Goal: Task Accomplishment & Management: Use online tool/utility

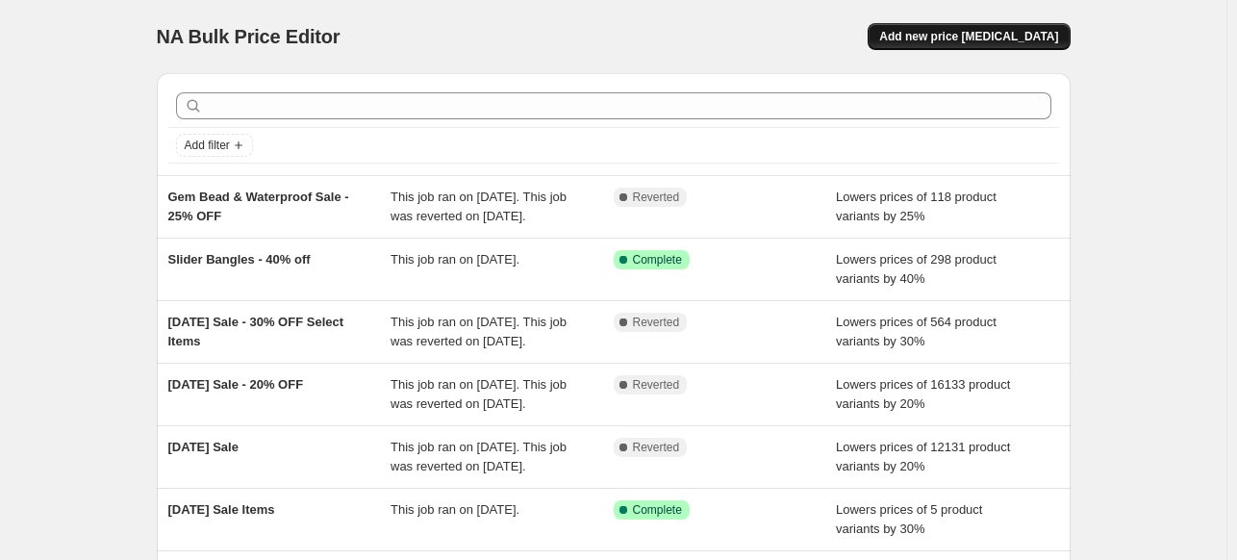
click at [1023, 42] on span "Add new price [MEDICAL_DATA]" at bounding box center [968, 36] width 179 height 15
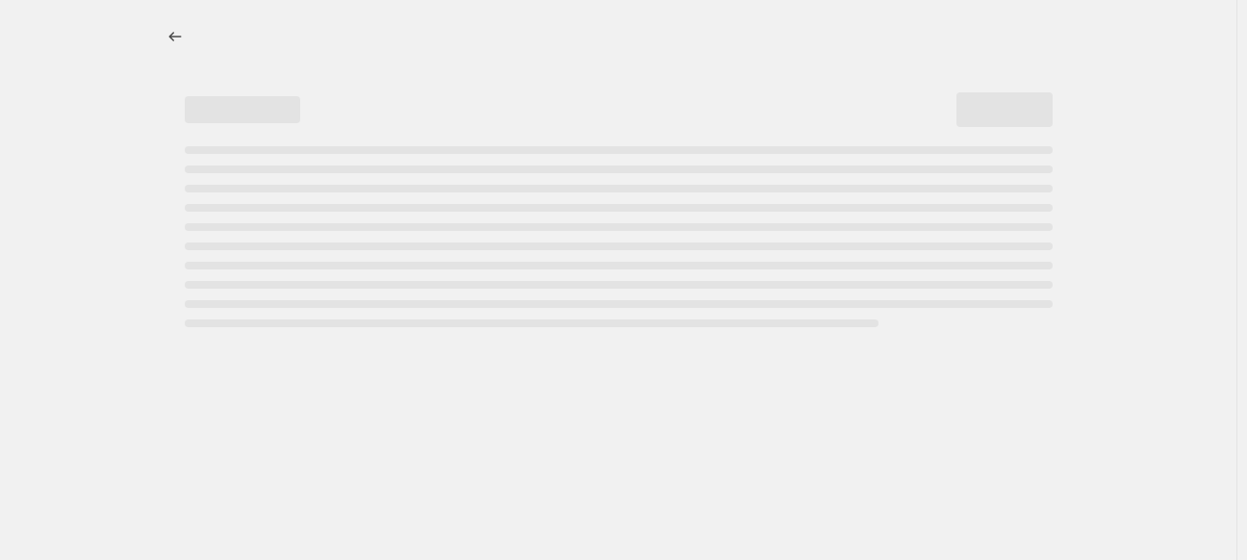
select select "percentage"
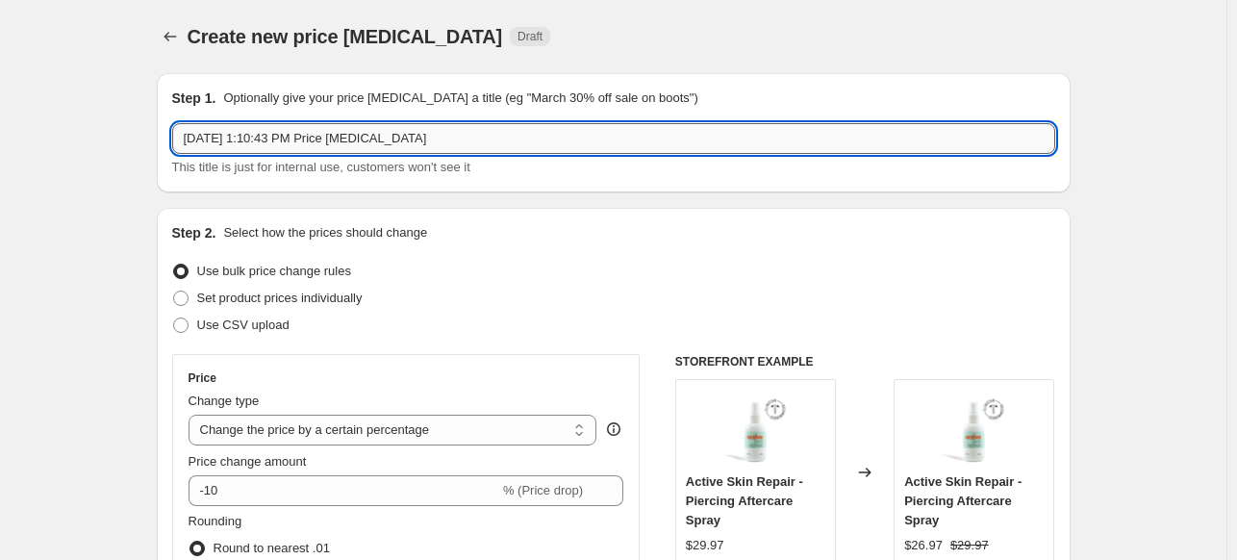
drag, startPoint x: 485, startPoint y: 131, endPoint x: 184, endPoint y: 153, distance: 302.0
click at [185, 153] on input "[DATE] 1:10:43 PM Price [MEDICAL_DATA]" at bounding box center [613, 138] width 883 height 31
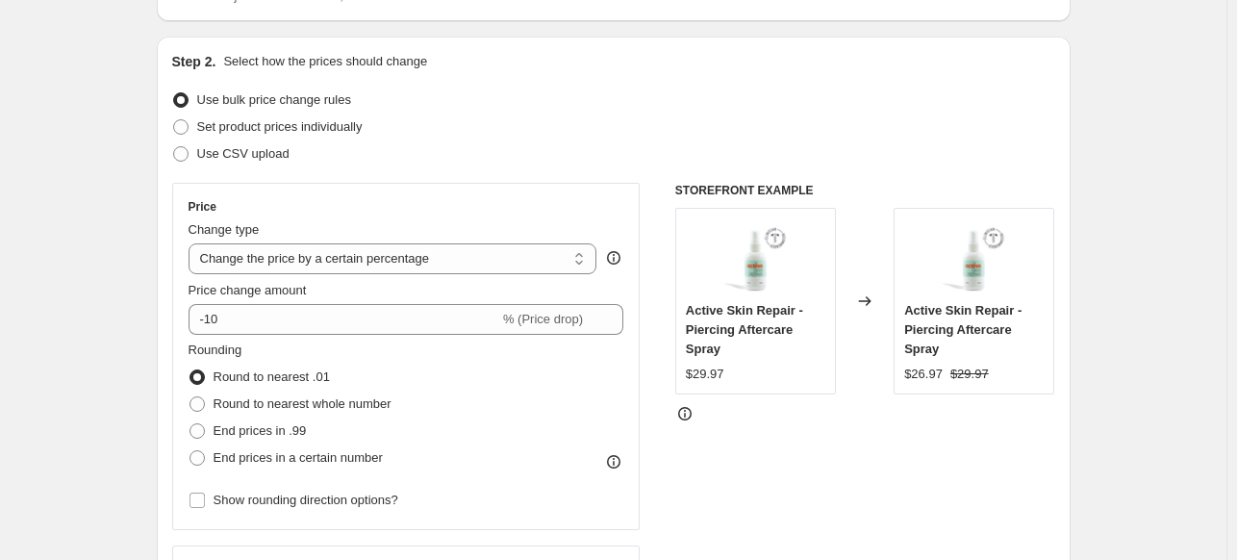
scroll to position [192, 0]
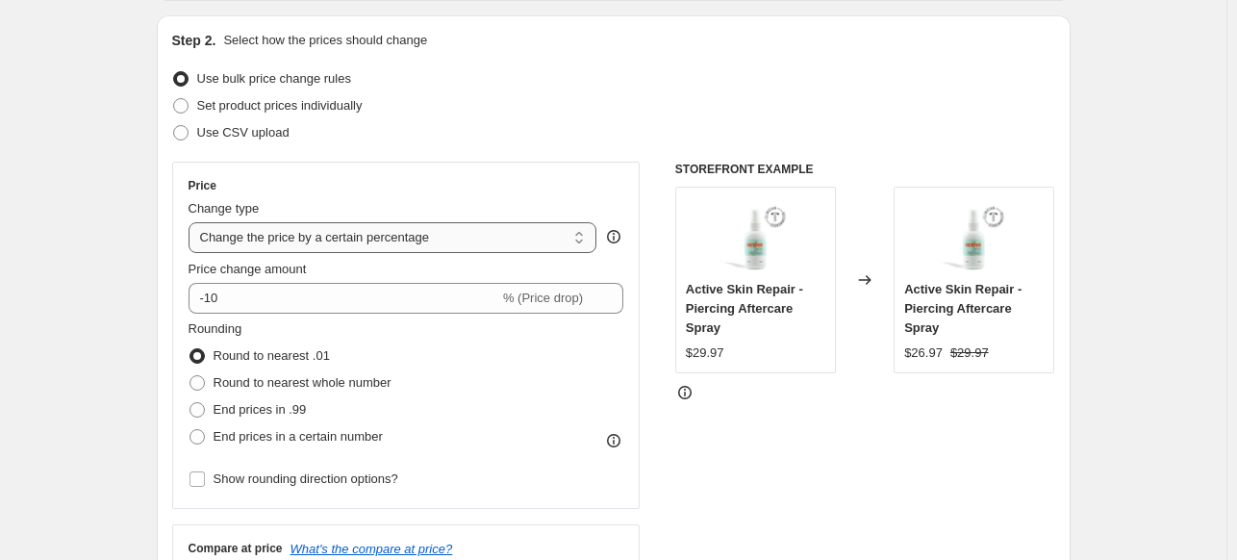
type input "Flash Sale #2 - Select Demi Fine Styles 20% OFF"
click at [429, 230] on select "Change the price to a certain amount Change the price by a certain amount Chang…" at bounding box center [393, 237] width 409 height 31
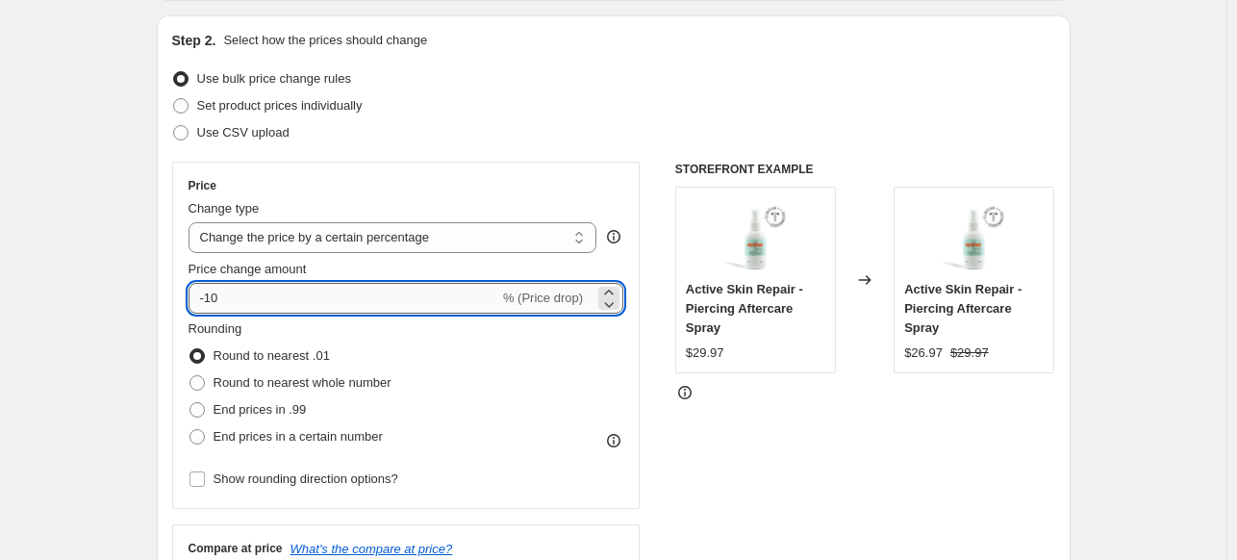
click at [389, 301] on input "-10" at bounding box center [344, 298] width 311 height 31
type input "-1"
type input "-20"
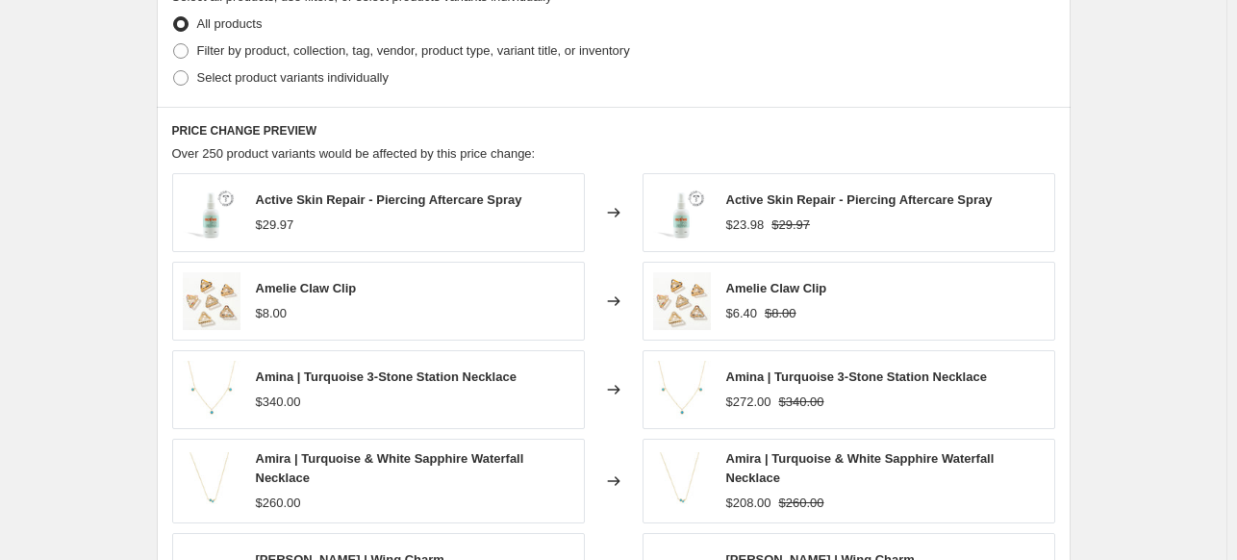
scroll to position [866, 0]
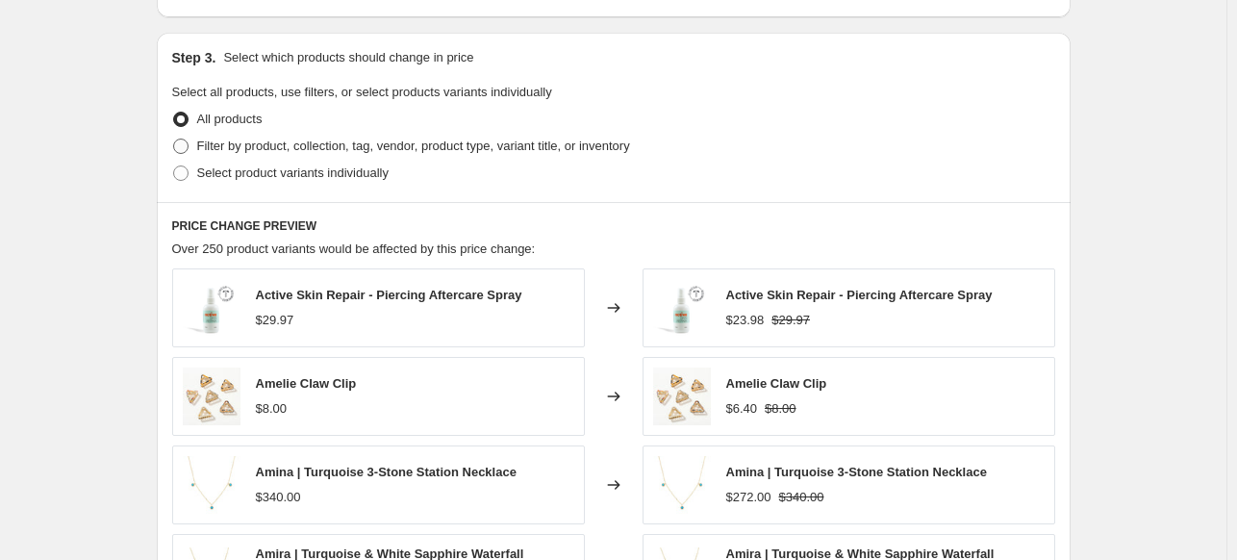
click at [383, 150] on span "Filter by product, collection, tag, vendor, product type, variant title, or inv…" at bounding box center [413, 146] width 433 height 14
click at [174, 140] on input "Filter by product, collection, tag, vendor, product type, variant title, or inv…" at bounding box center [173, 139] width 1 height 1
radio input "true"
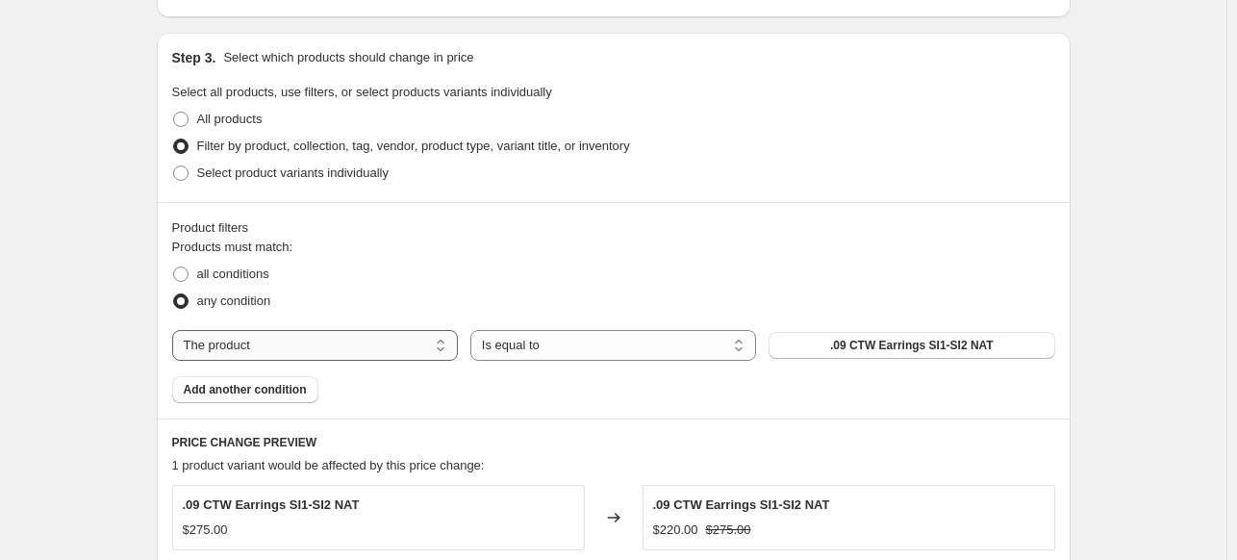
click at [367, 349] on select "The product The product's collection The product's tag The product's vendor The…" at bounding box center [315, 345] width 286 height 31
select select "tag"
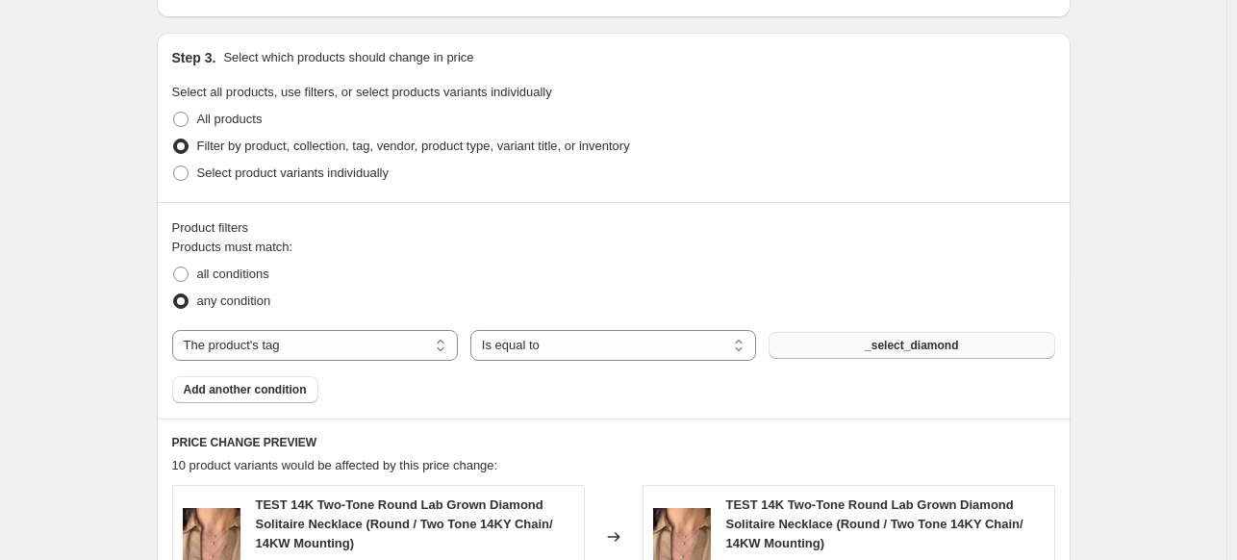
click at [907, 347] on span "_select_diamond" at bounding box center [911, 345] width 93 height 15
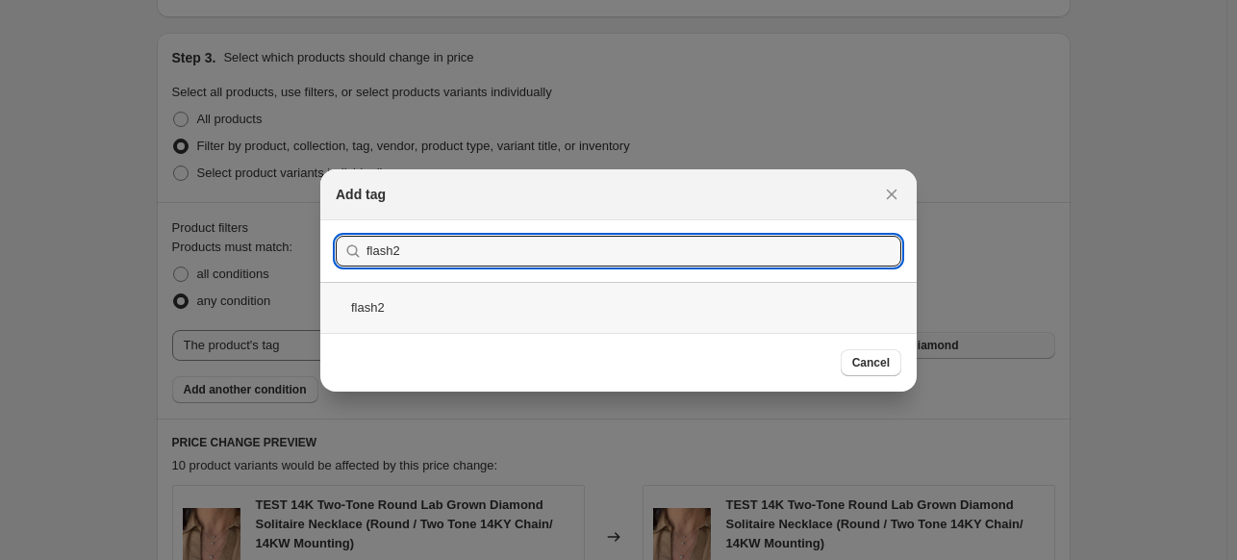
type input "flash2"
click at [388, 294] on div "flash2" at bounding box center [618, 307] width 597 height 51
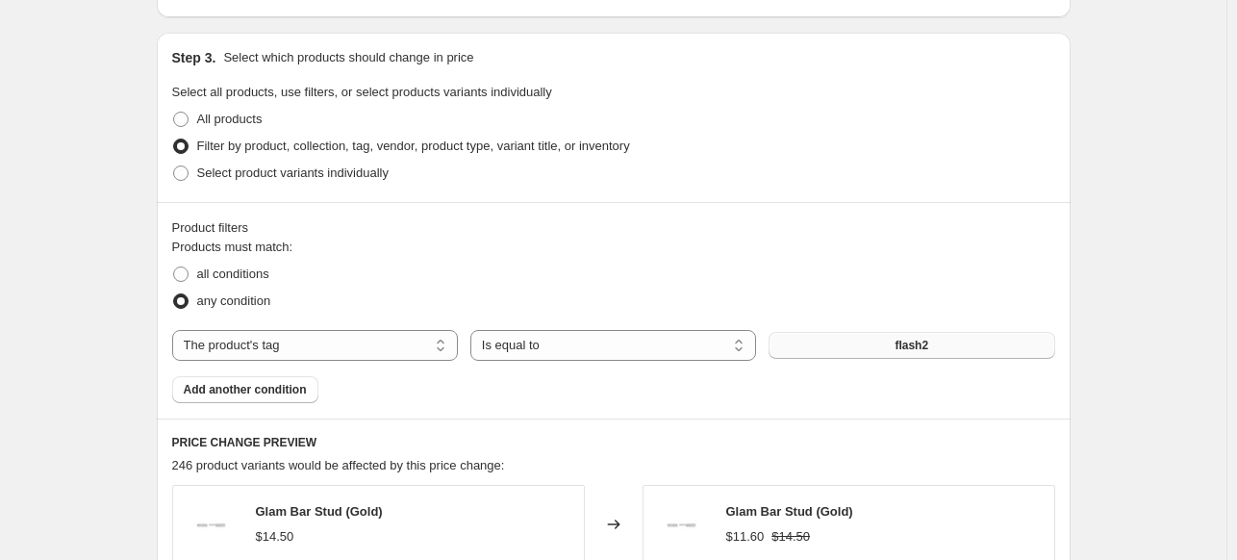
scroll to position [866, 0]
click at [242, 272] on span "all conditions" at bounding box center [233, 274] width 72 height 14
click at [174, 267] on input "all conditions" at bounding box center [173, 267] width 1 height 1
radio input "true"
click at [269, 381] on button "Add another condition" at bounding box center [245, 389] width 146 height 27
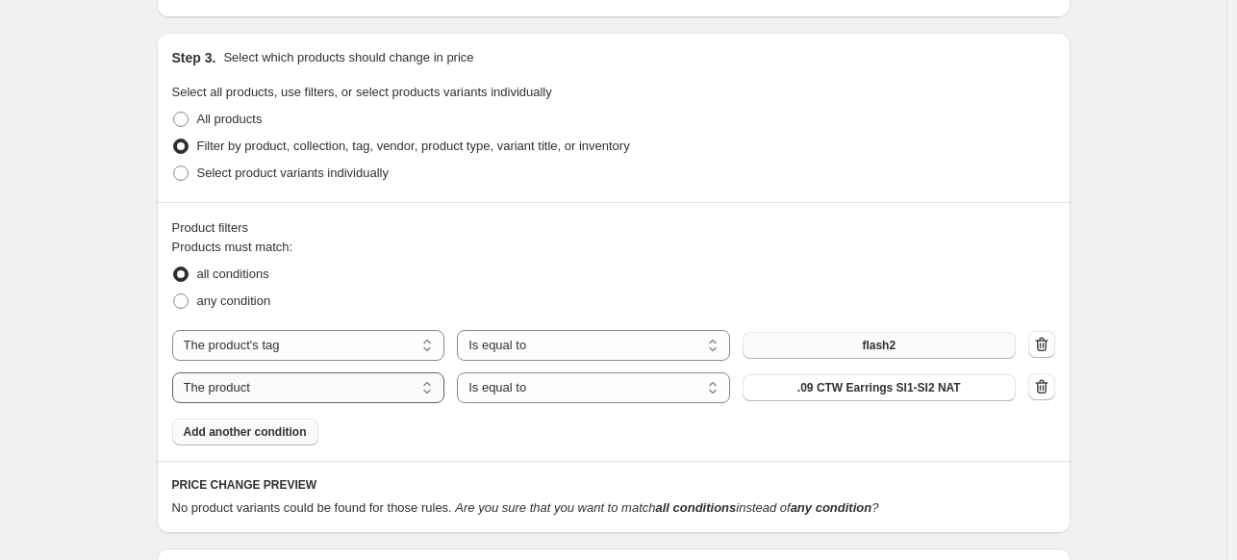
click at [298, 387] on select "The product The product's collection The product's tag The product's vendor The…" at bounding box center [308, 387] width 273 height 31
select select "tag"
click at [592, 388] on select "Is equal to Is not equal to" at bounding box center [593, 387] width 273 height 31
select select "not_equal"
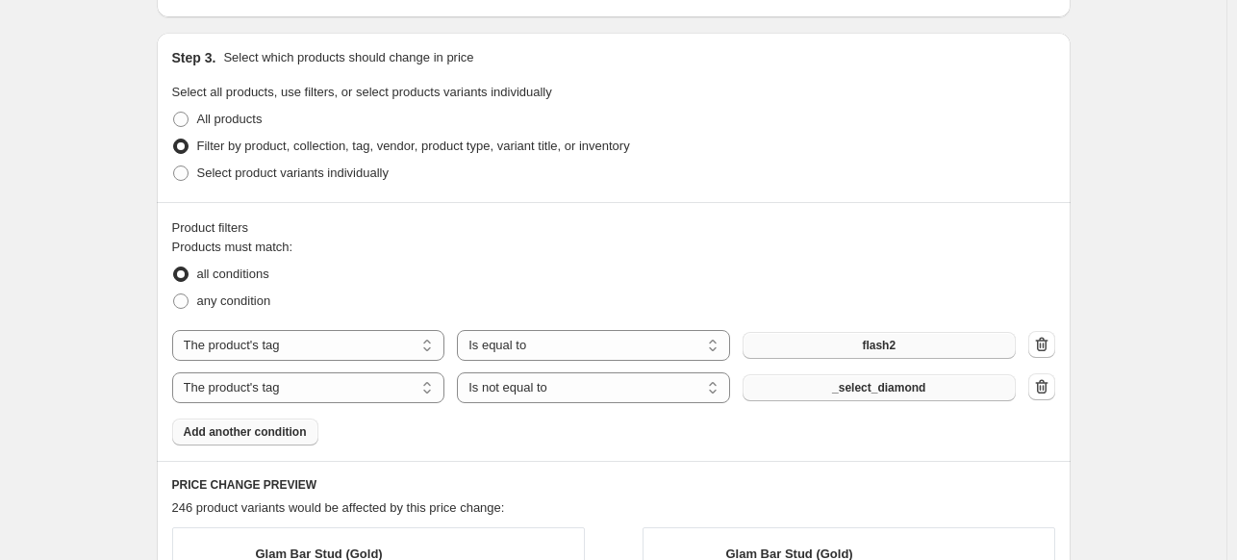
click at [893, 388] on span "_select_diamond" at bounding box center [878, 387] width 93 height 15
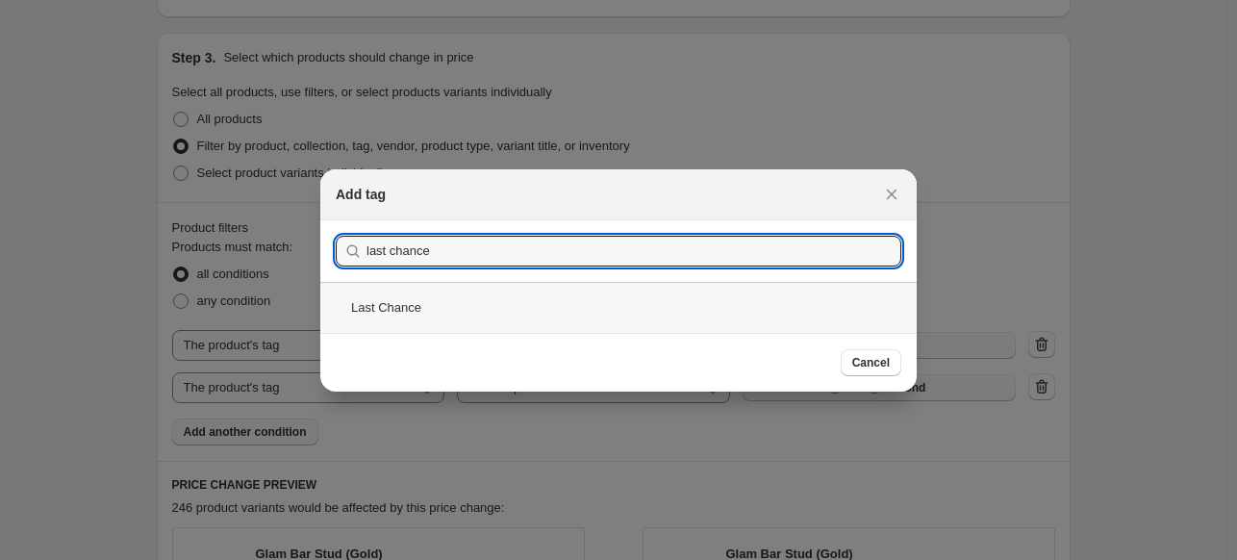
type input "last chance"
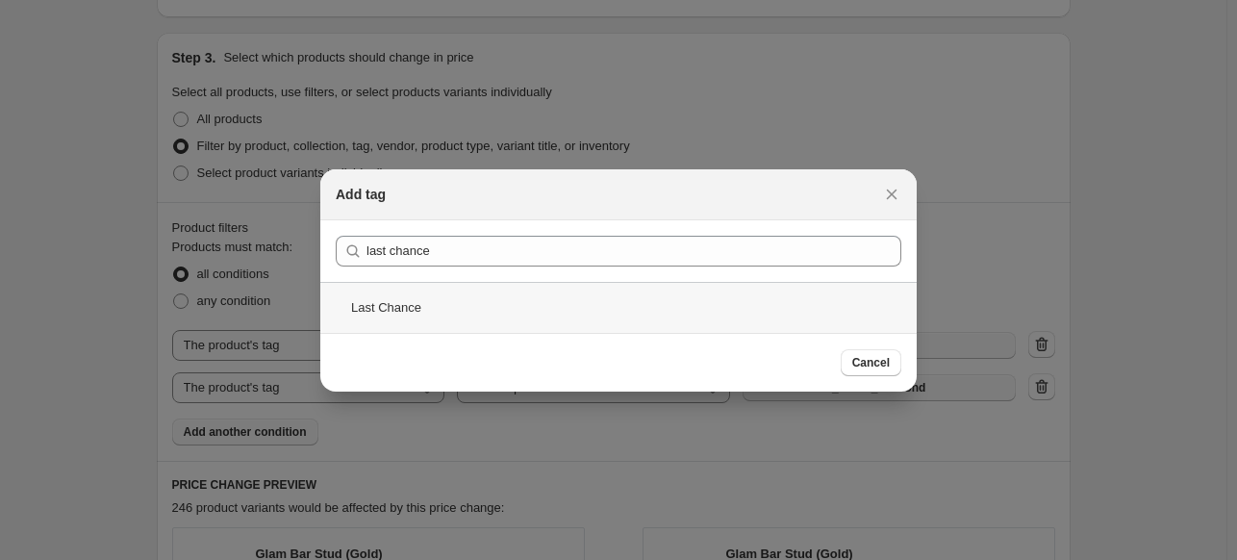
click at [431, 289] on div "Last Chance" at bounding box center [618, 307] width 597 height 51
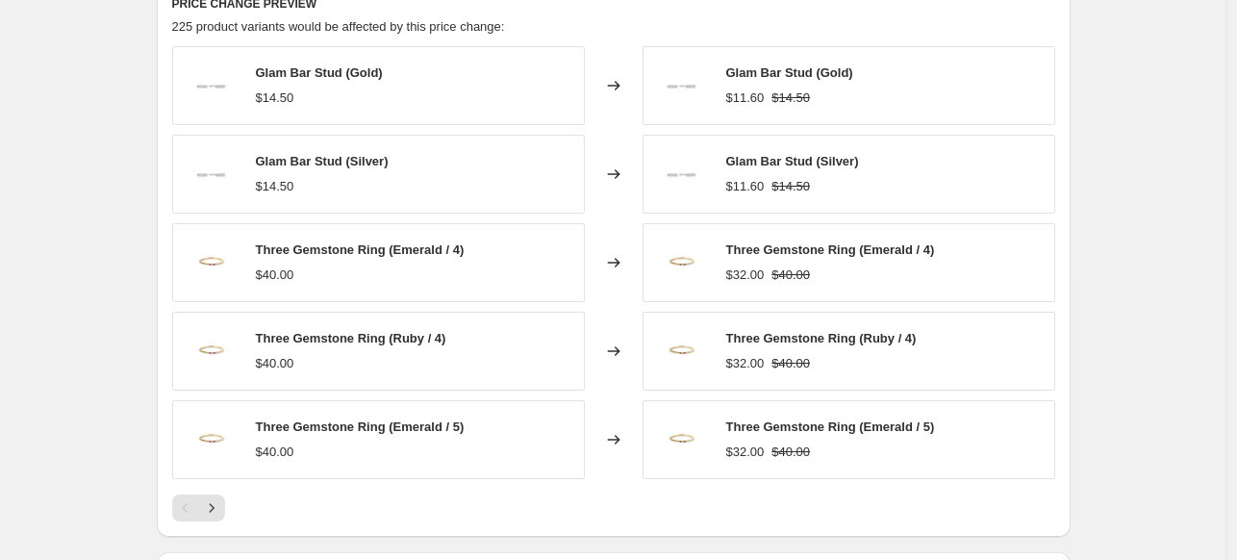
scroll to position [962, 0]
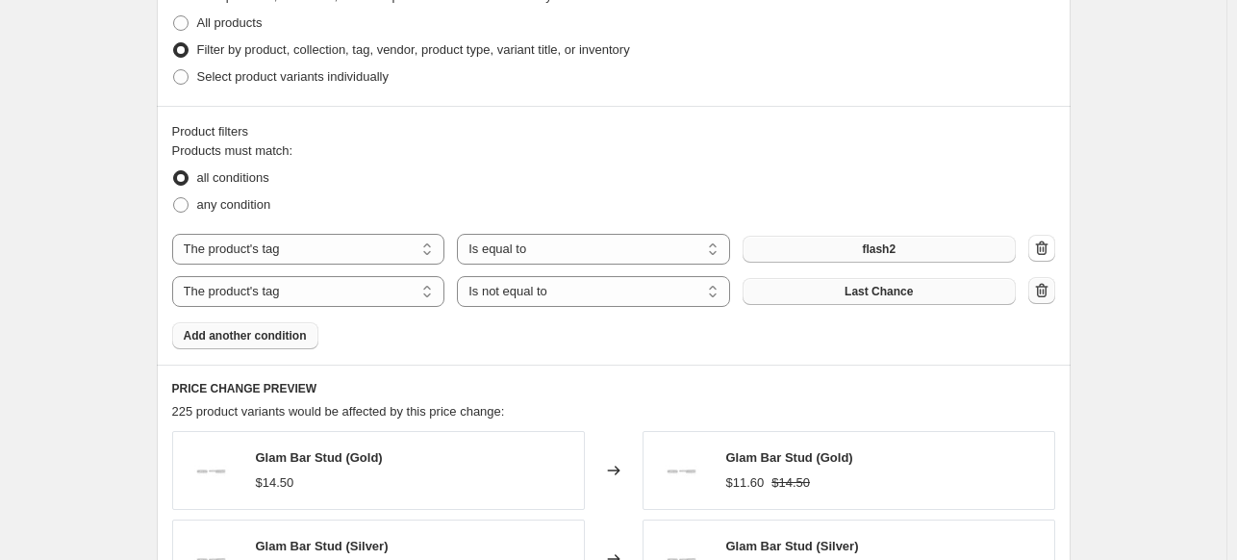
click at [1042, 291] on icon "button" at bounding box center [1041, 290] width 13 height 14
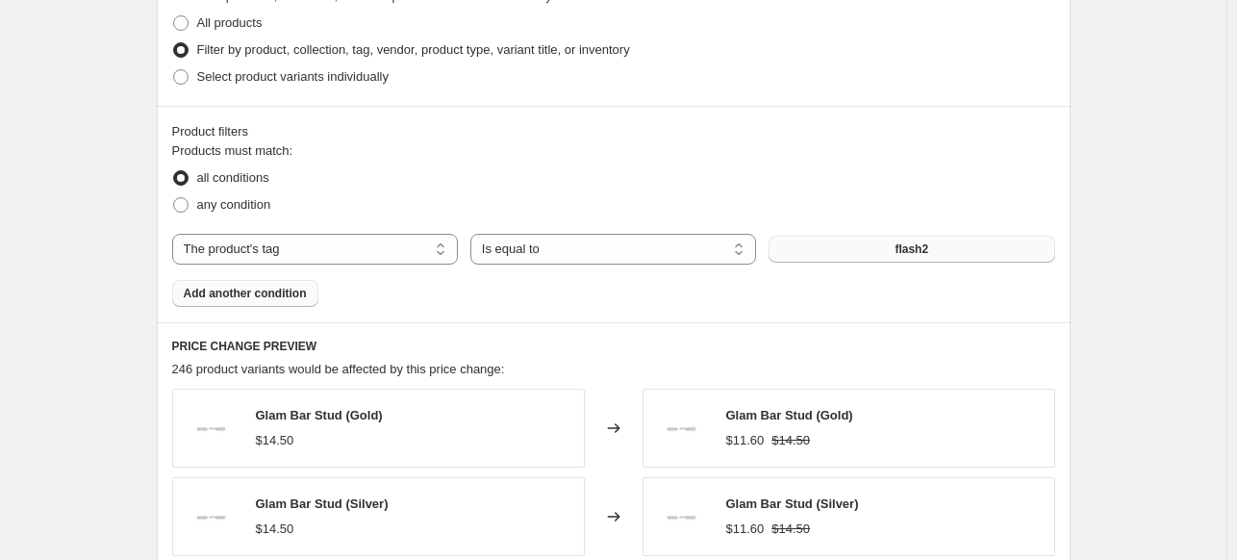
click at [266, 300] on span "Add another condition" at bounding box center [245, 293] width 123 height 15
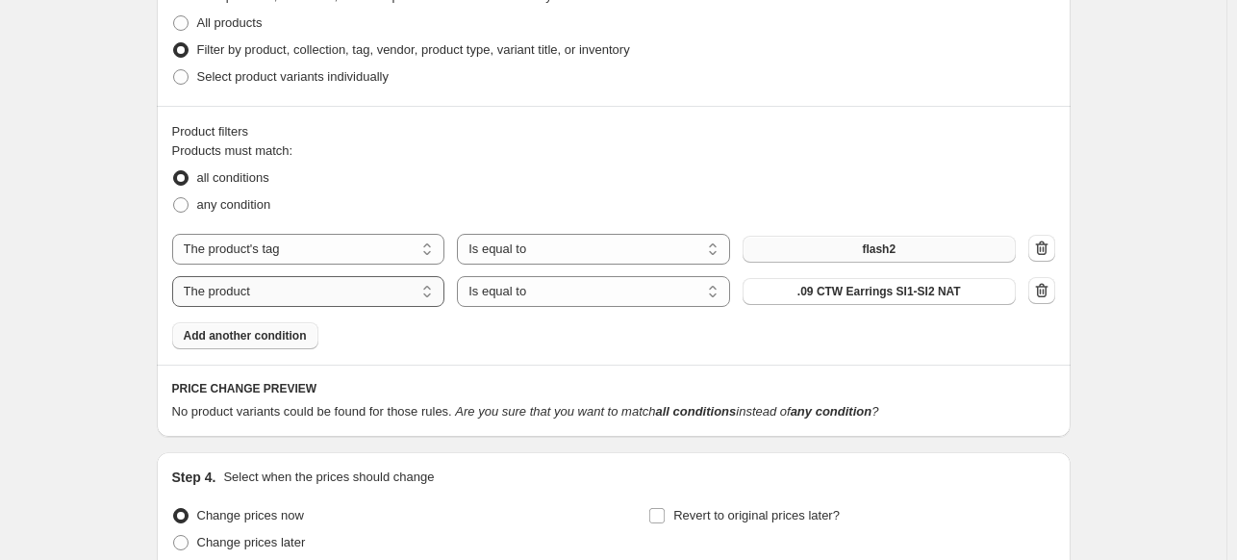
click at [274, 297] on select "The product The product's collection The product's tag The product's vendor The…" at bounding box center [308, 291] width 273 height 31
select select "tag"
click at [515, 275] on div "The product The product's collection The product's tag The product's vendor The…" at bounding box center [613, 270] width 883 height 73
click at [530, 295] on select "Is equal to Is not equal to" at bounding box center [593, 291] width 273 height 31
select select "not_equal"
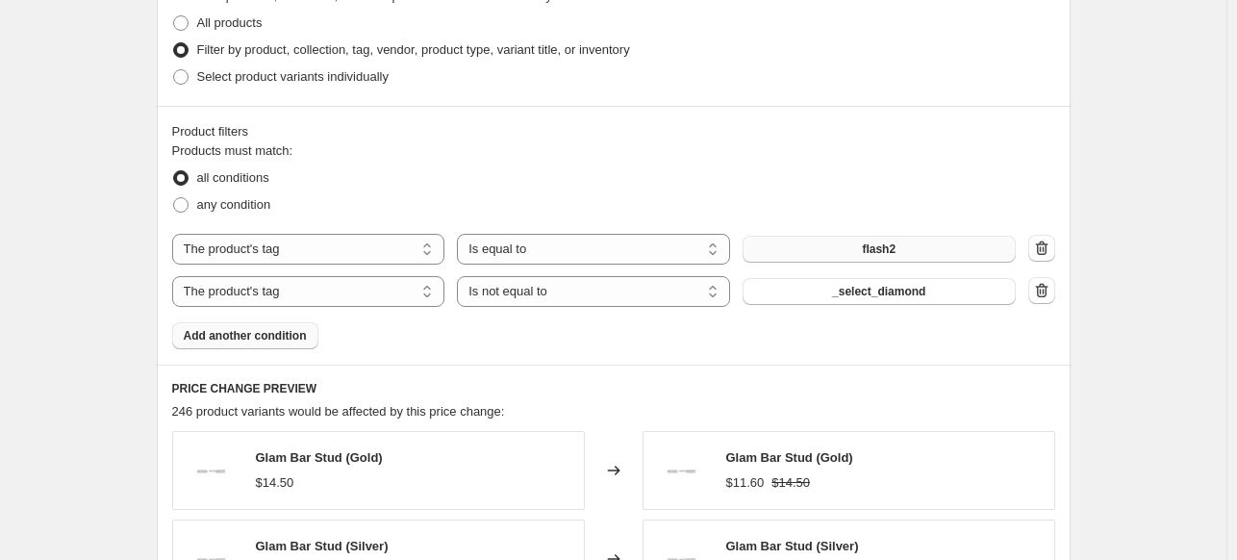
click at [855, 295] on span "_select_diamond" at bounding box center [878, 291] width 93 height 15
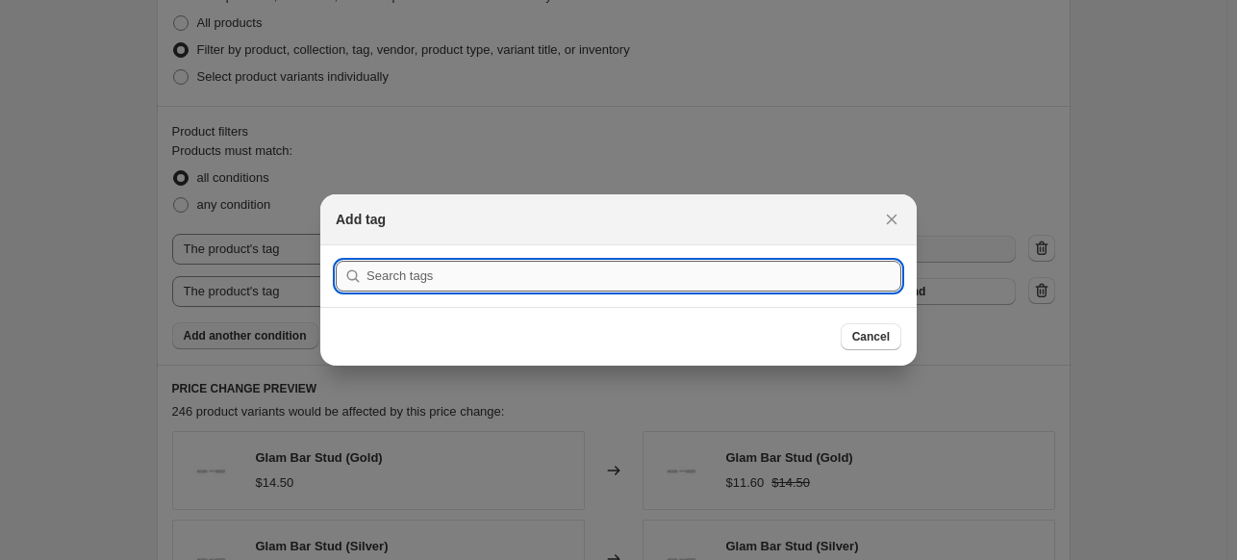
click at [421, 272] on input ":r2r:" at bounding box center [634, 276] width 535 height 31
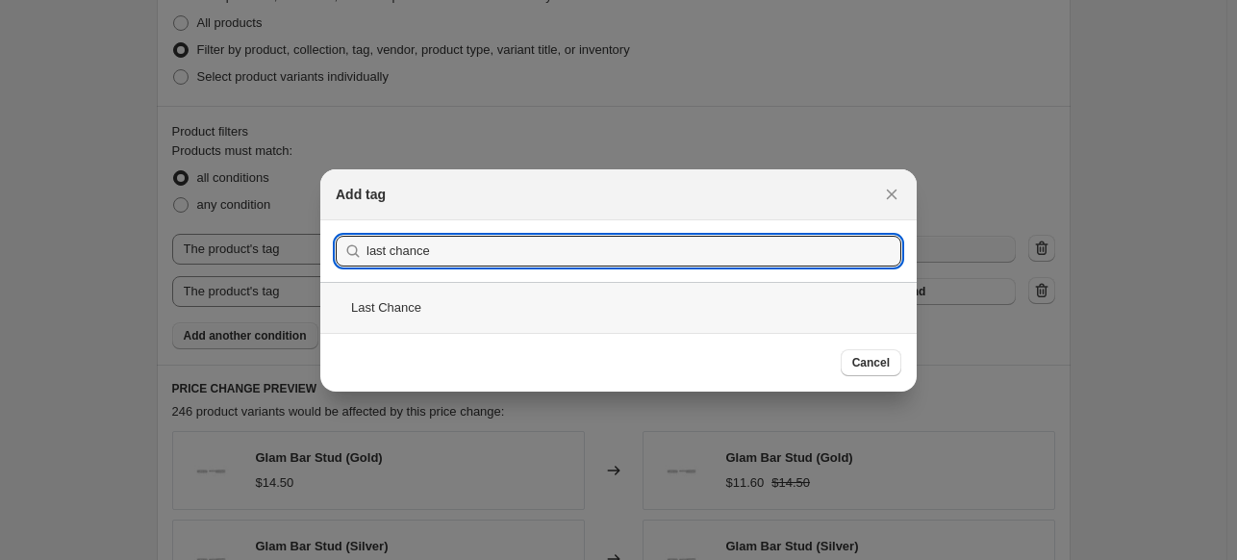
type input "last chance"
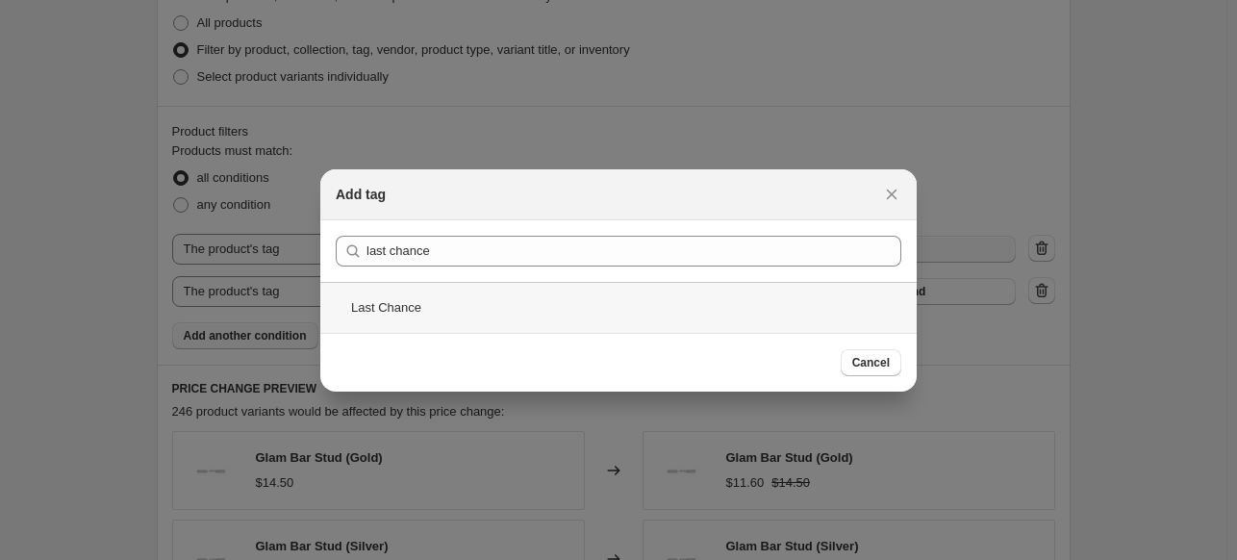
click at [449, 293] on div "Last Chance" at bounding box center [618, 307] width 597 height 51
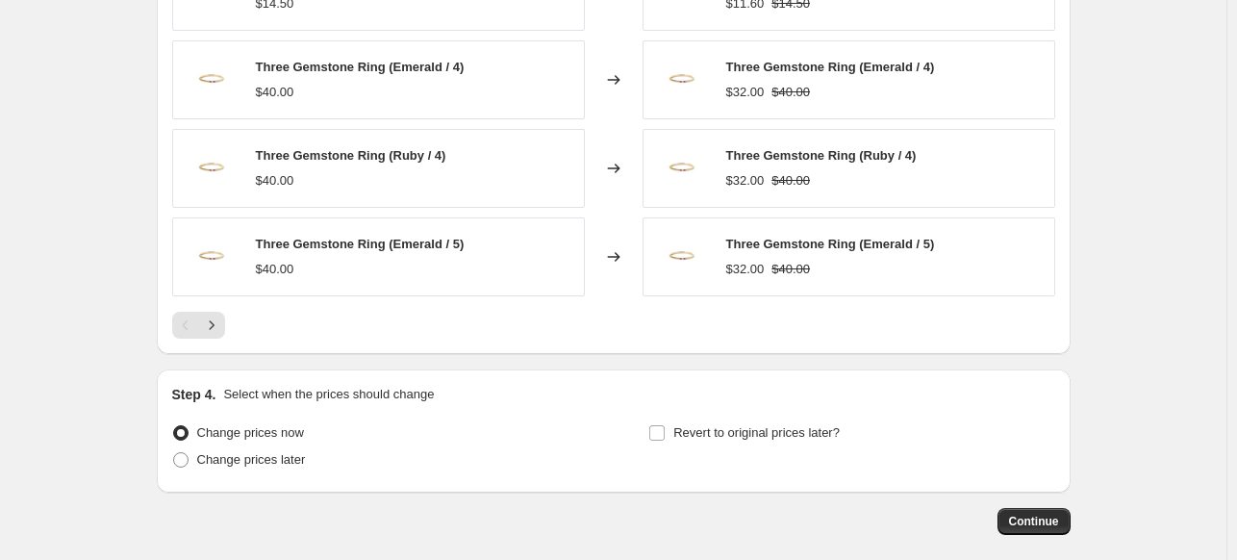
scroll to position [1620, 0]
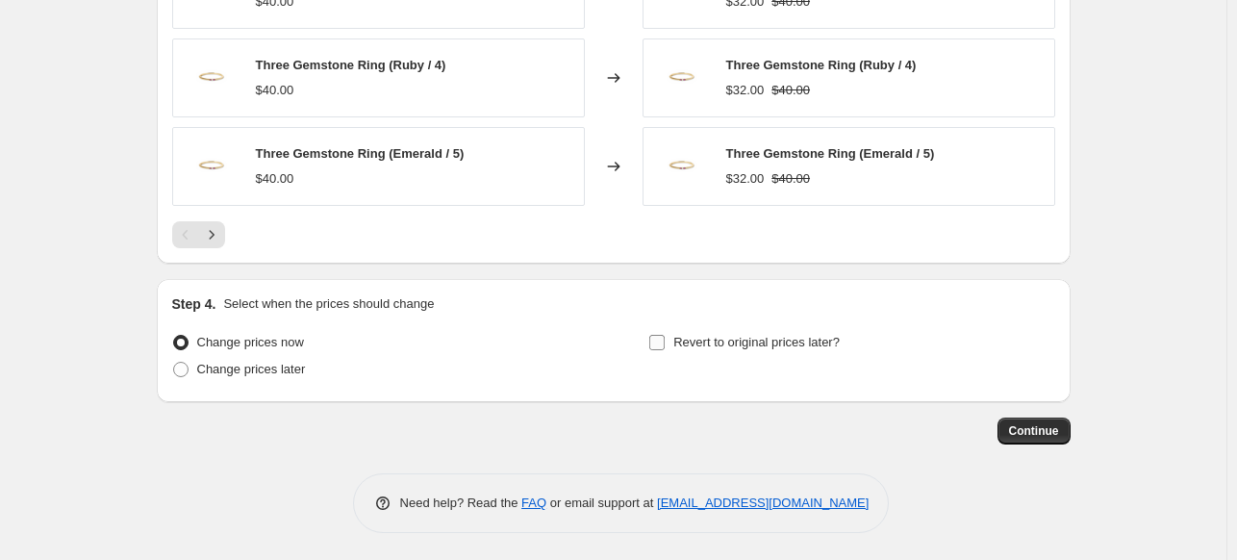
click at [679, 340] on span "Revert to original prices later?" at bounding box center [757, 342] width 166 height 14
click at [665, 340] on input "Revert to original prices later?" at bounding box center [656, 342] width 15 height 15
click at [679, 340] on span "Revert to original prices later?" at bounding box center [757, 342] width 166 height 14
click at [665, 340] on input "Revert to original prices later?" at bounding box center [656, 342] width 15 height 15
click at [679, 340] on span "Revert to original prices later?" at bounding box center [757, 342] width 166 height 14
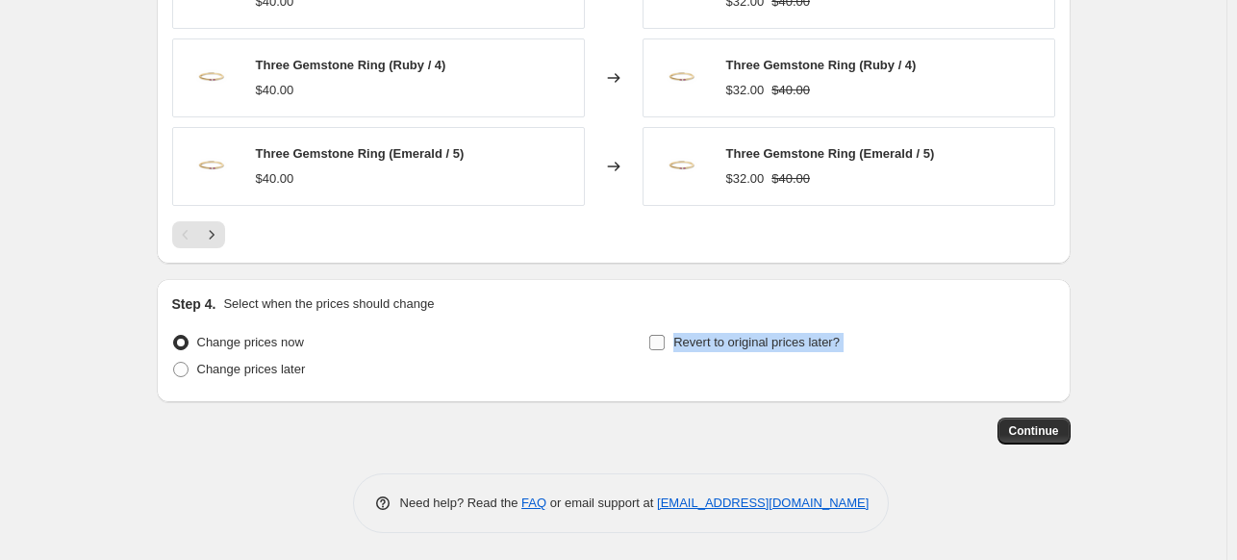
click at [665, 340] on input "Revert to original prices later?" at bounding box center [656, 342] width 15 height 15
checkbox input "true"
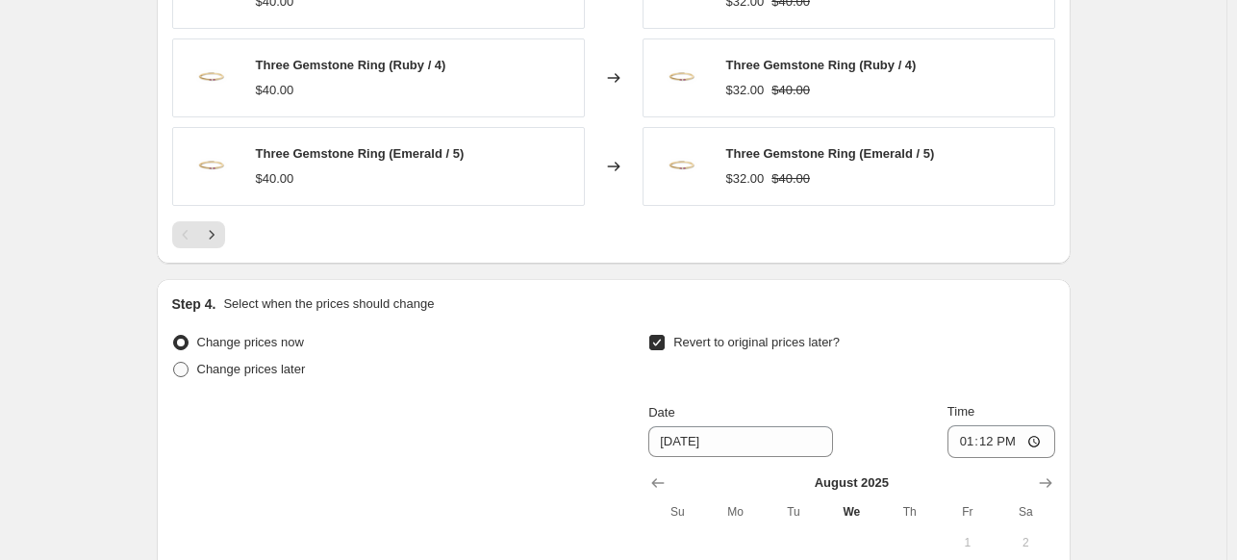
click at [235, 369] on span "Change prices later" at bounding box center [251, 369] width 109 height 14
click at [174, 363] on input "Change prices later" at bounding box center [173, 362] width 1 height 1
radio input "true"
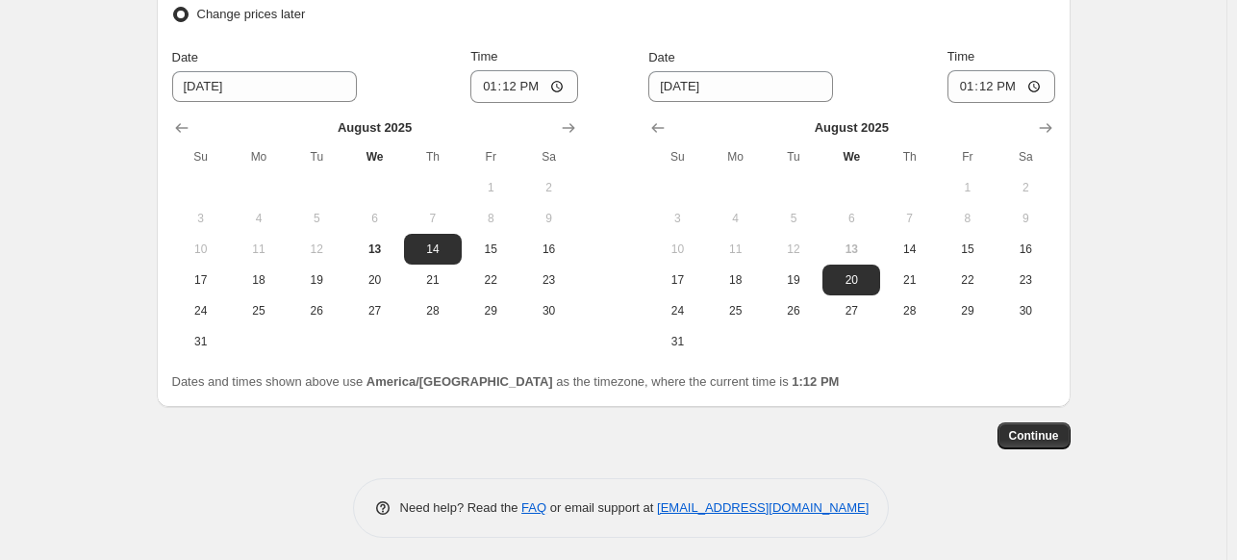
scroll to position [1979, 0]
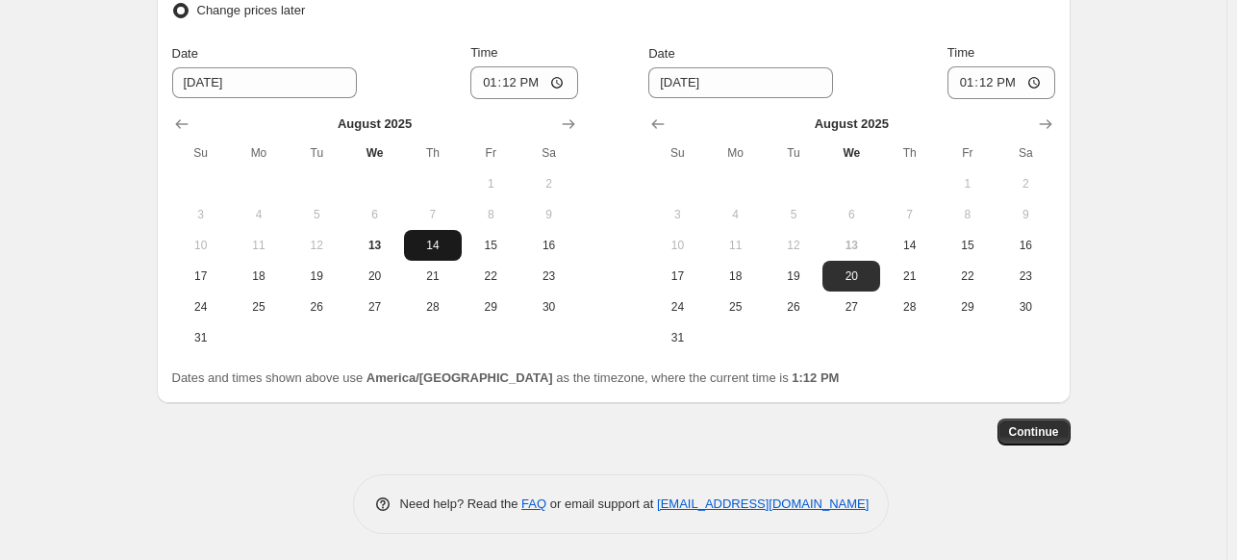
click at [447, 245] on span "14" at bounding box center [433, 245] width 42 height 15
click at [507, 83] on input "13:12" at bounding box center [525, 82] width 108 height 33
click at [493, 83] on input "13:12" at bounding box center [525, 82] width 108 height 33
drag, startPoint x: 504, startPoint y: 78, endPoint x: 493, endPoint y: 79, distance: 11.6
click at [498, 78] on input "00:01" at bounding box center [525, 82] width 108 height 33
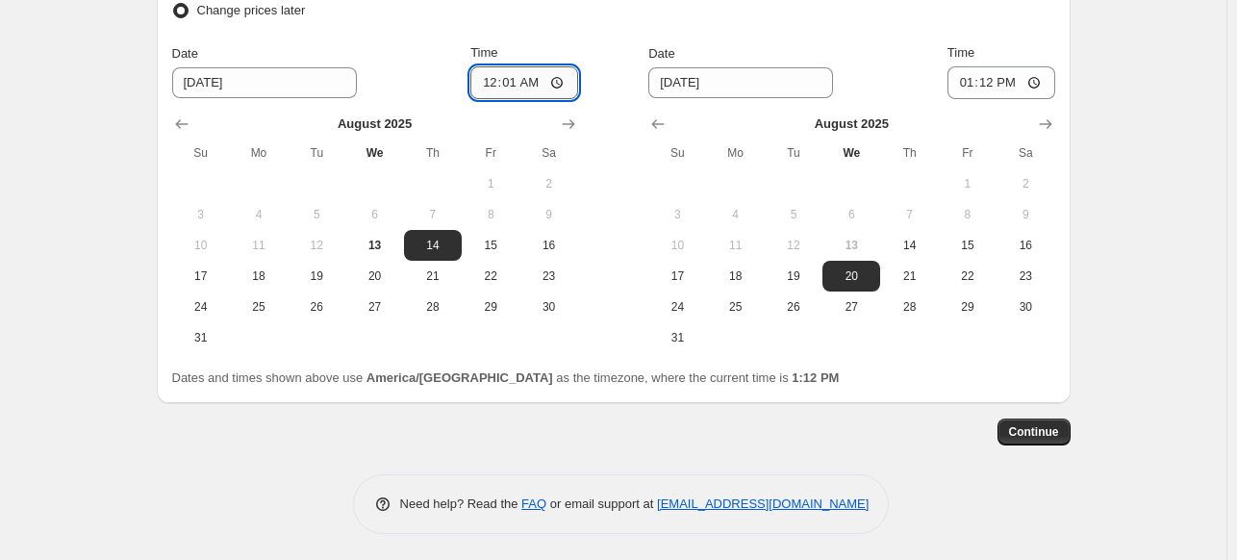
click at [492, 80] on input "00:01" at bounding box center [525, 82] width 108 height 33
type input "11:55"
click at [379, 249] on span "13" at bounding box center [374, 245] width 42 height 15
type input "[DATE]"
click at [531, 84] on input "11:55" at bounding box center [525, 82] width 108 height 33
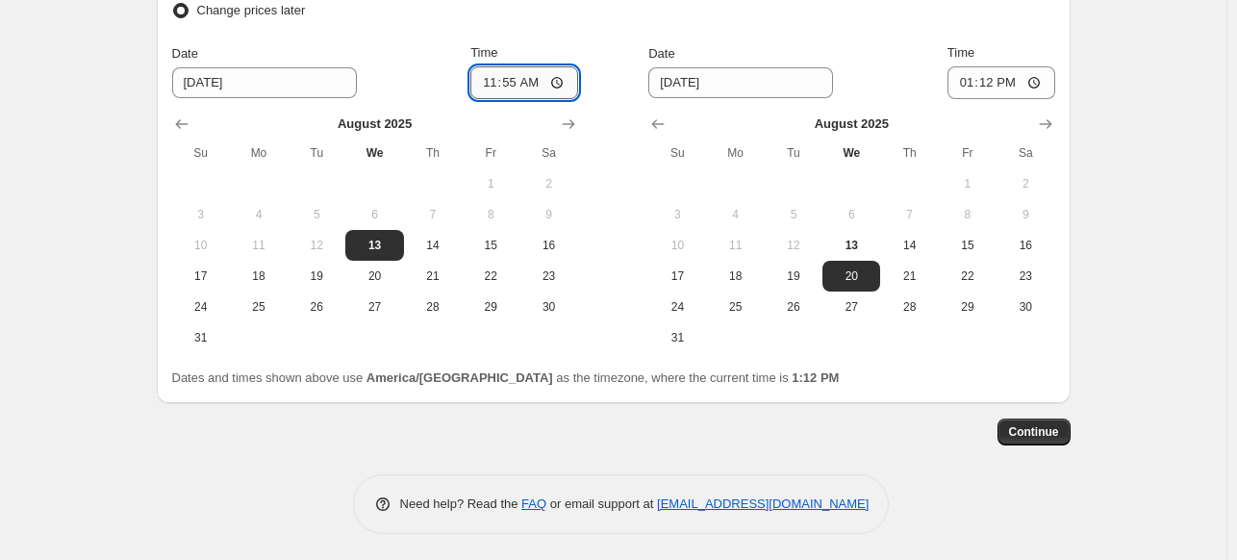
click at [531, 84] on input "11:55" at bounding box center [525, 82] width 108 height 33
type input "23:55"
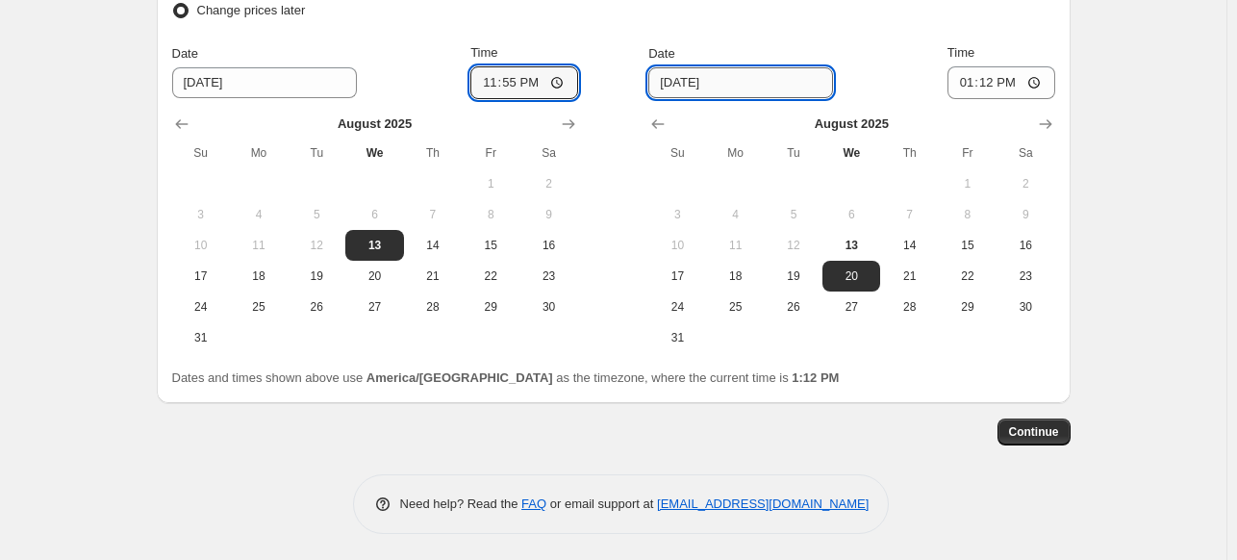
click at [717, 82] on input "[DATE]" at bounding box center [741, 82] width 185 height 31
click at [679, 299] on span "24" at bounding box center [677, 306] width 42 height 15
type input "[DATE]"
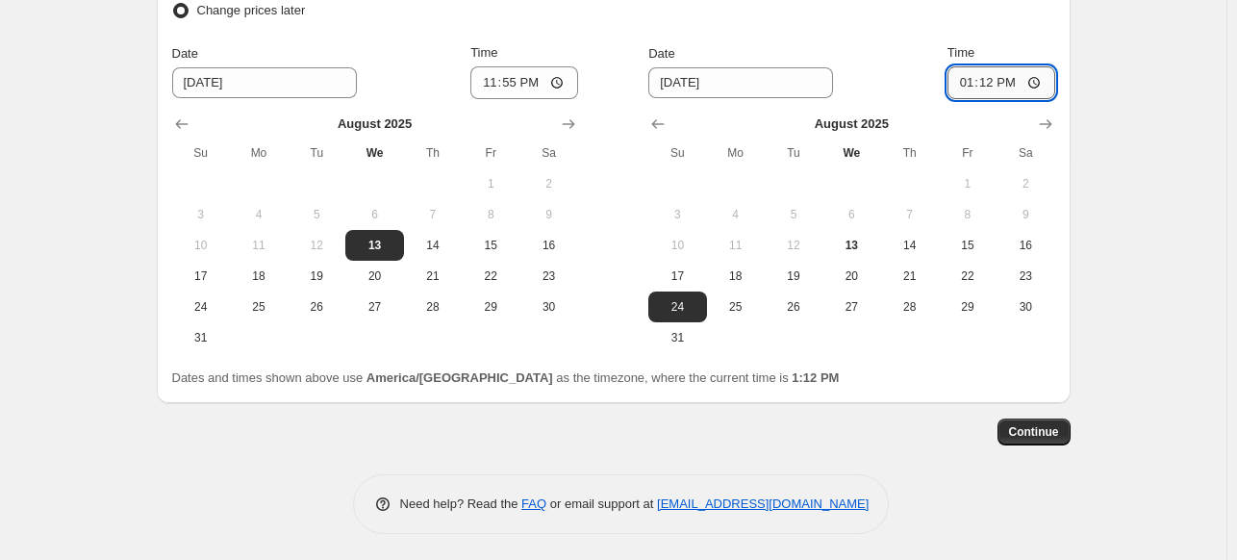
click at [980, 84] on input "13:12" at bounding box center [1002, 82] width 108 height 33
type input "23:59"
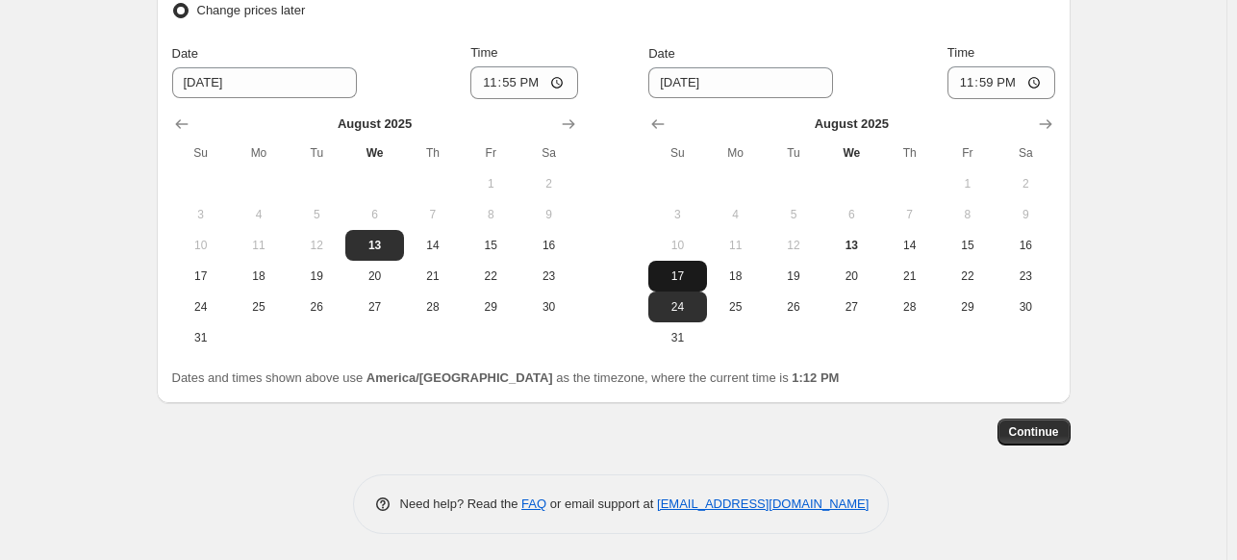
click at [687, 261] on button "17" at bounding box center [678, 276] width 58 height 31
type input "[DATE]"
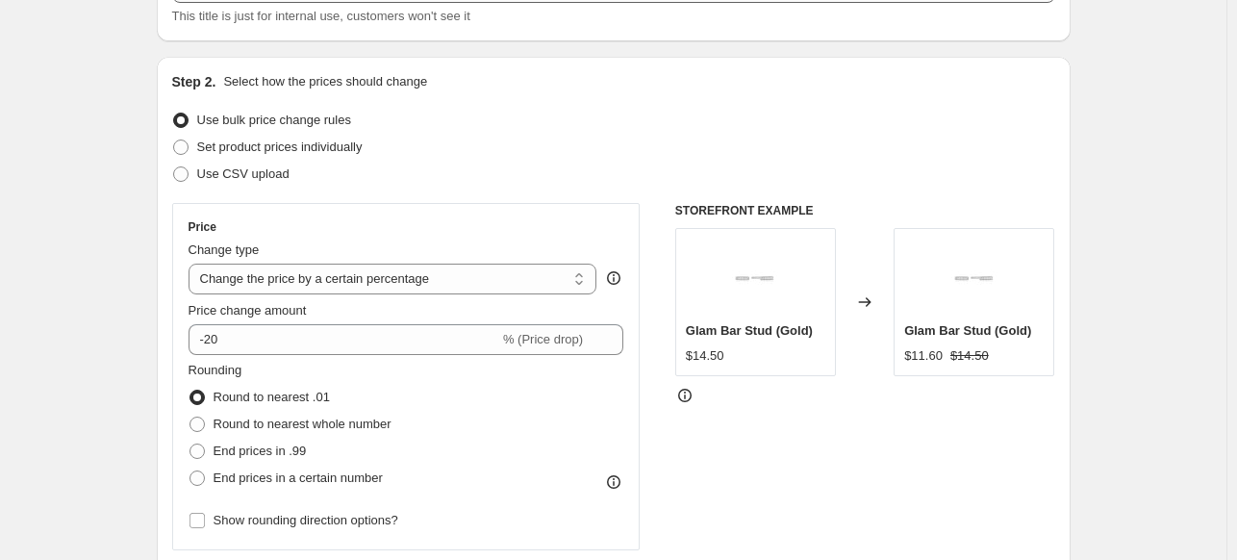
scroll to position [0, 0]
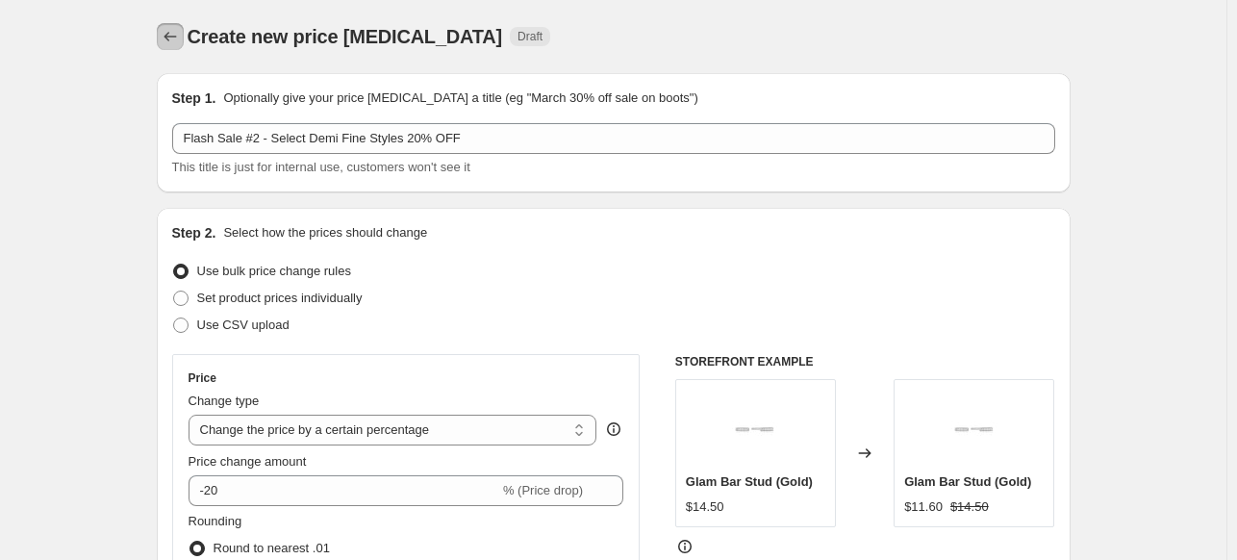
click at [178, 37] on icon "Price change jobs" at bounding box center [170, 36] width 19 height 19
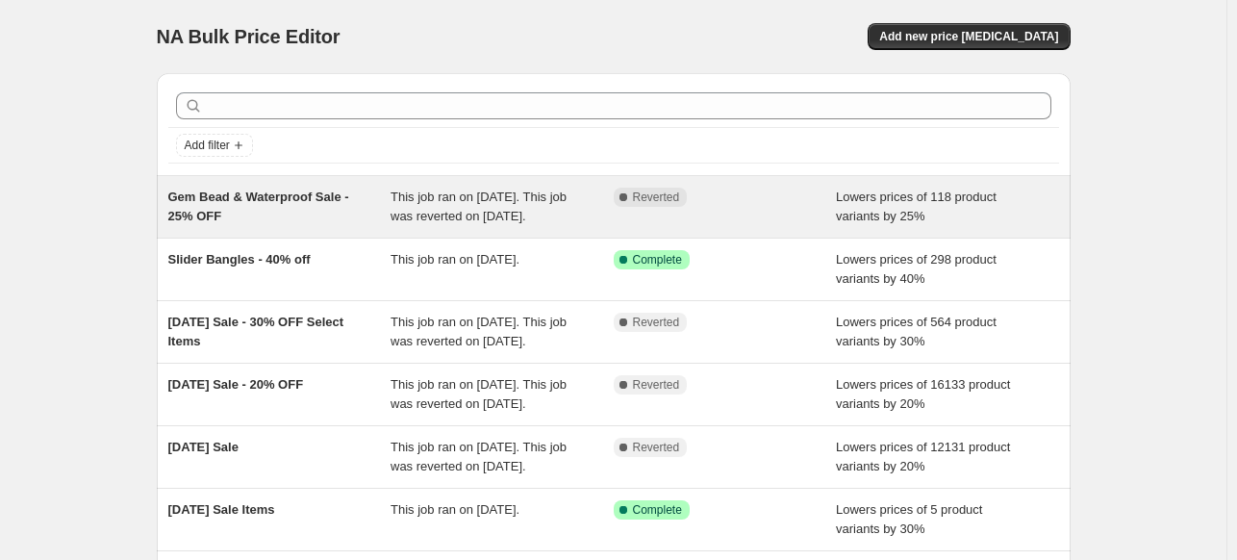
click at [293, 226] on div "Gem Bead & Waterproof Sale - 25% OFF" at bounding box center [279, 207] width 223 height 38
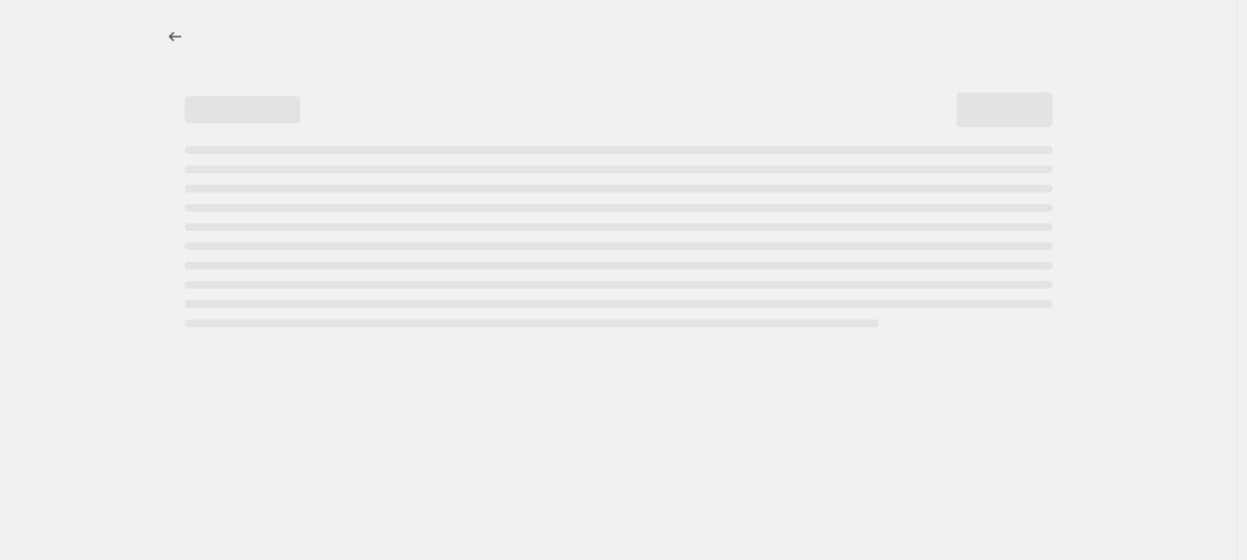
select select "percentage"
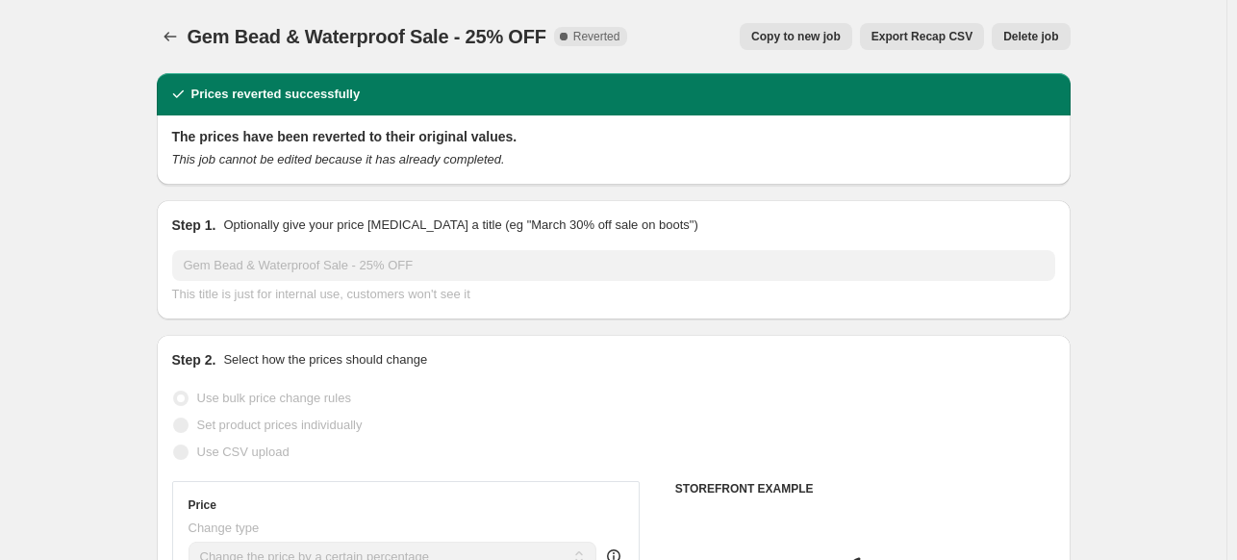
select select "tag"
click at [178, 26] on button "Price change jobs" at bounding box center [170, 36] width 27 height 27
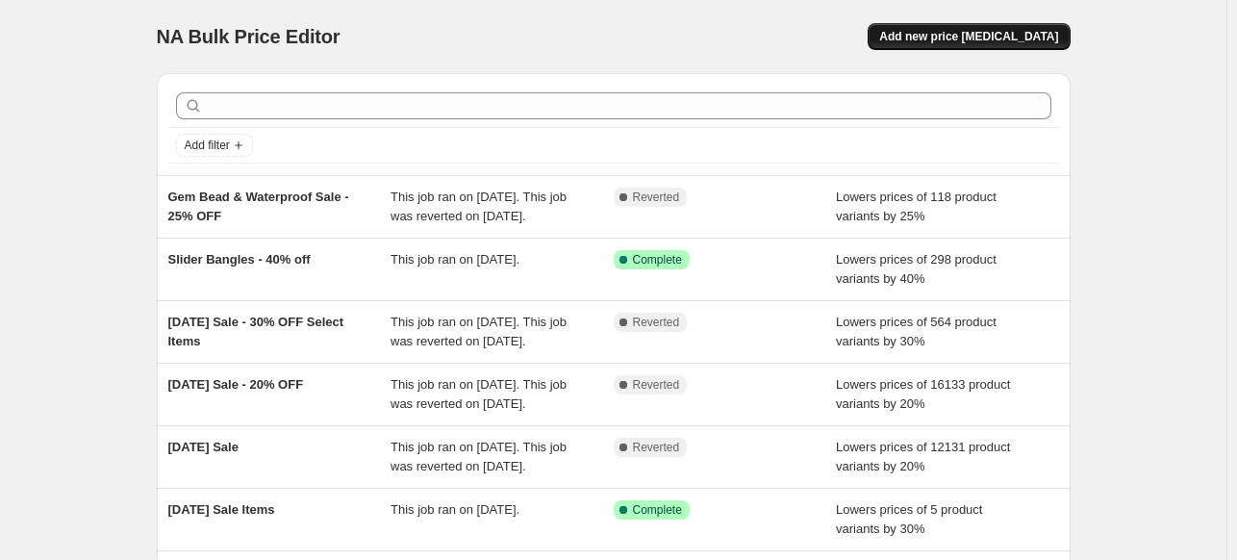
click at [1037, 24] on button "Add new price [MEDICAL_DATA]" at bounding box center [969, 36] width 202 height 27
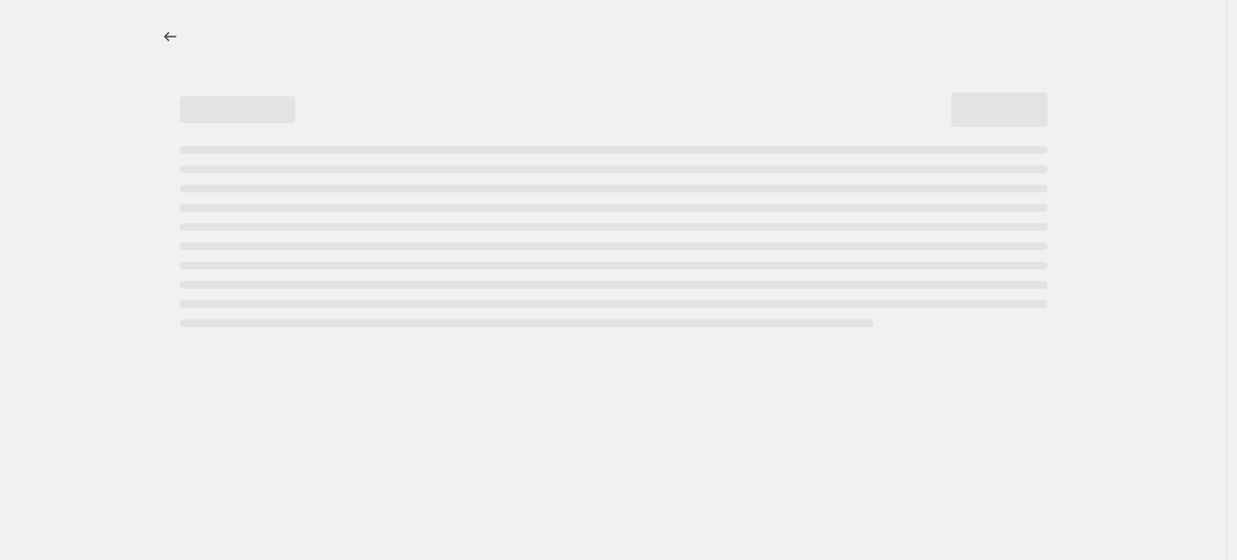
select select "percentage"
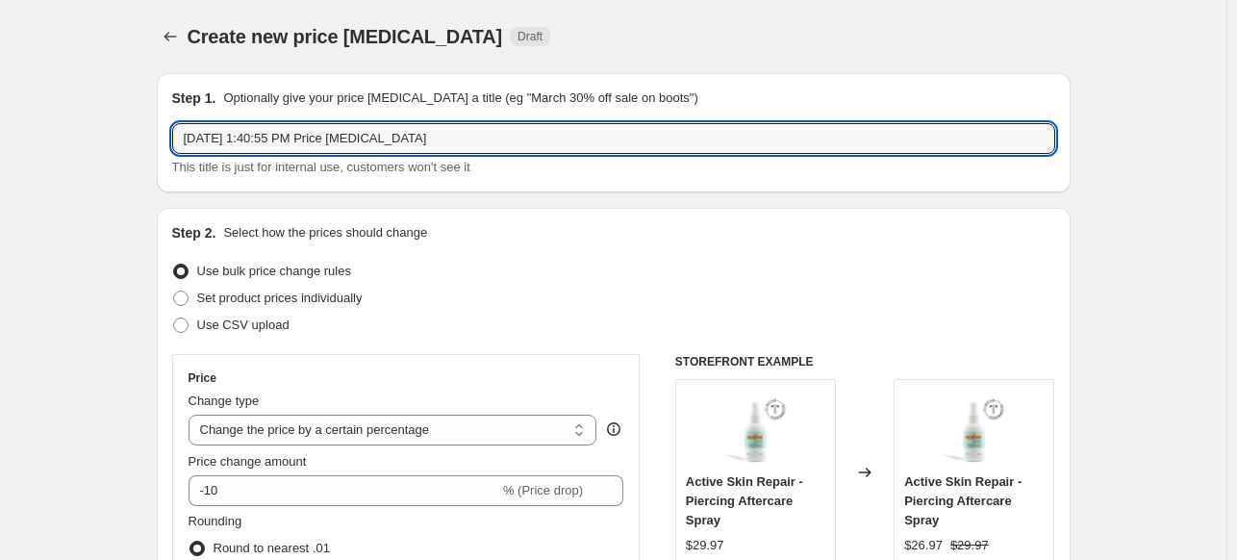
drag, startPoint x: 444, startPoint y: 124, endPoint x: 164, endPoint y: 158, distance: 282.0
click at [164, 158] on div "Step 1. Optionally give your price change job a title (eg "March 30% off sale o…" at bounding box center [614, 132] width 914 height 119
type input "Flash Sale #2 - Select Demi Fine 20% OFF"
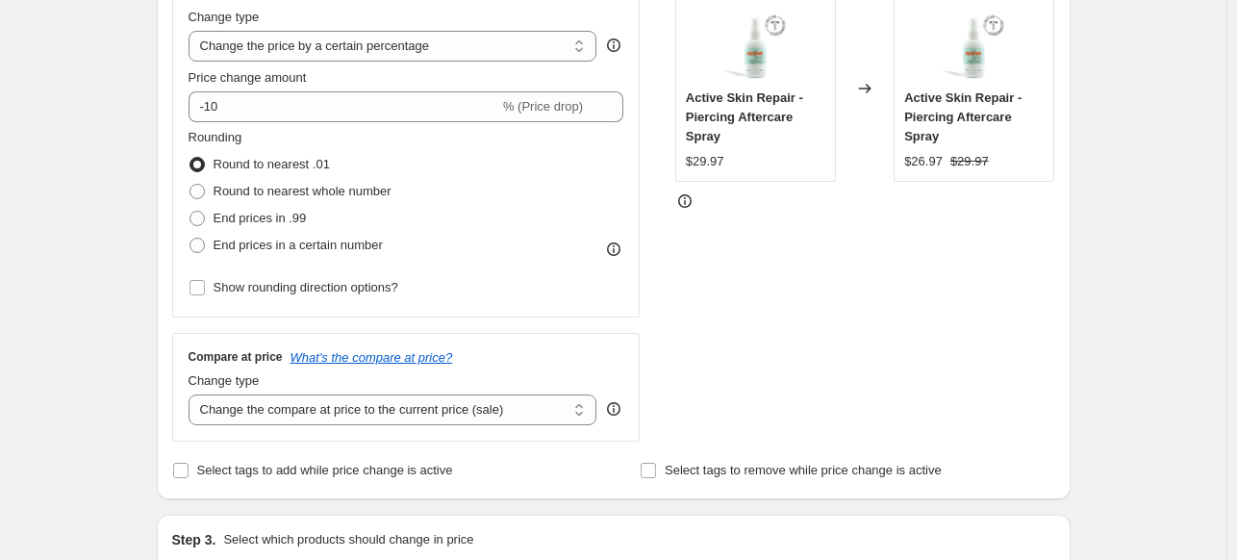
scroll to position [385, 0]
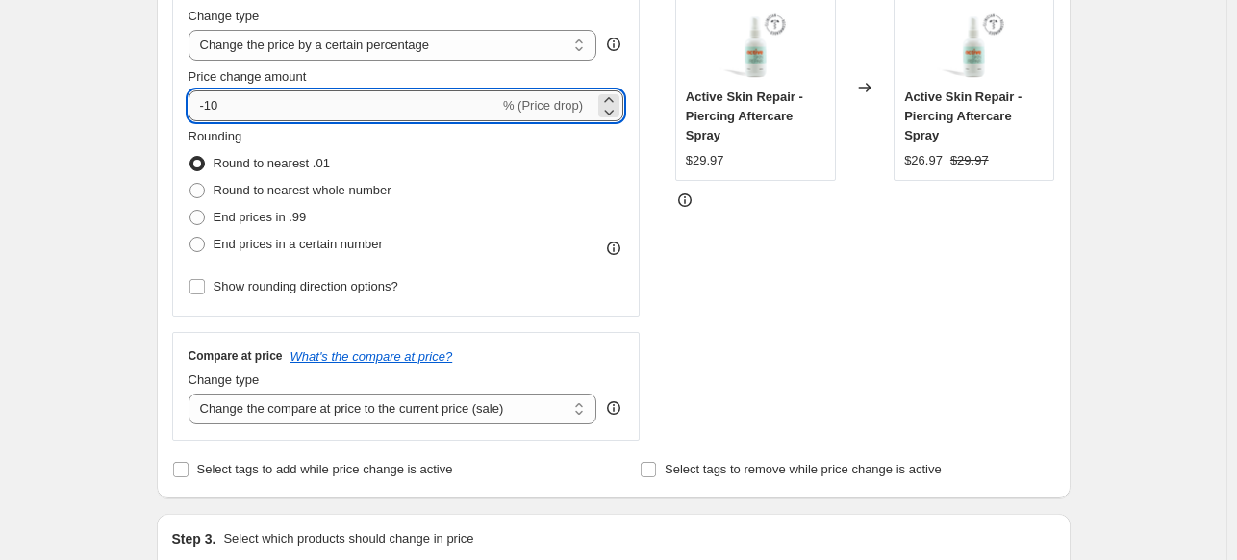
click at [212, 102] on input "-10" at bounding box center [344, 105] width 311 height 31
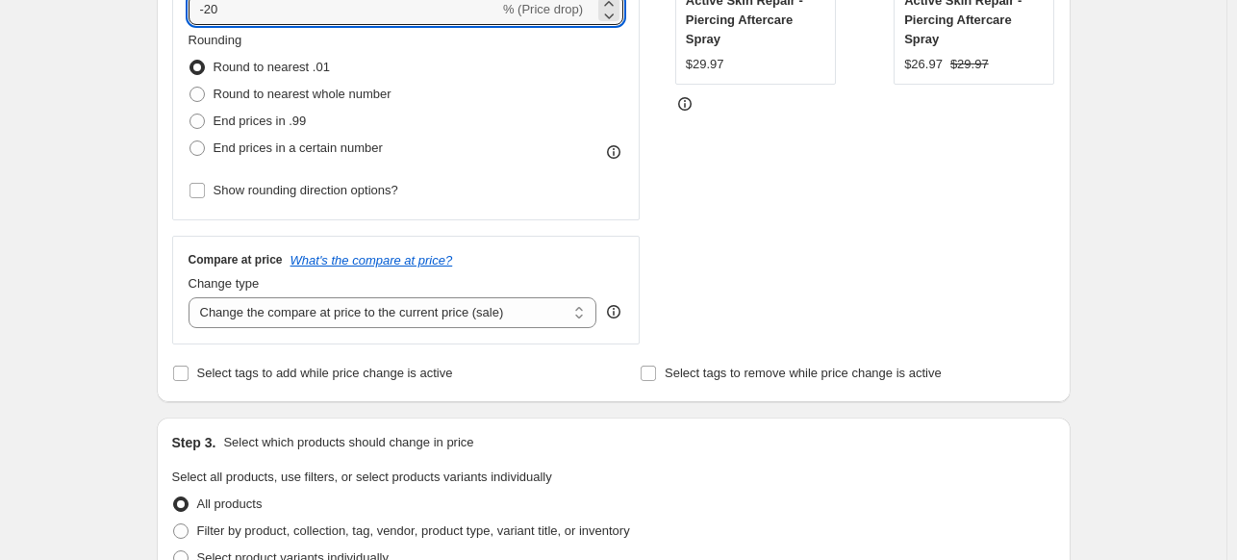
type input "-20"
click at [103, 273] on div "Create new price change job. This page is ready Create new price change job Dra…" at bounding box center [613, 483] width 1227 height 1929
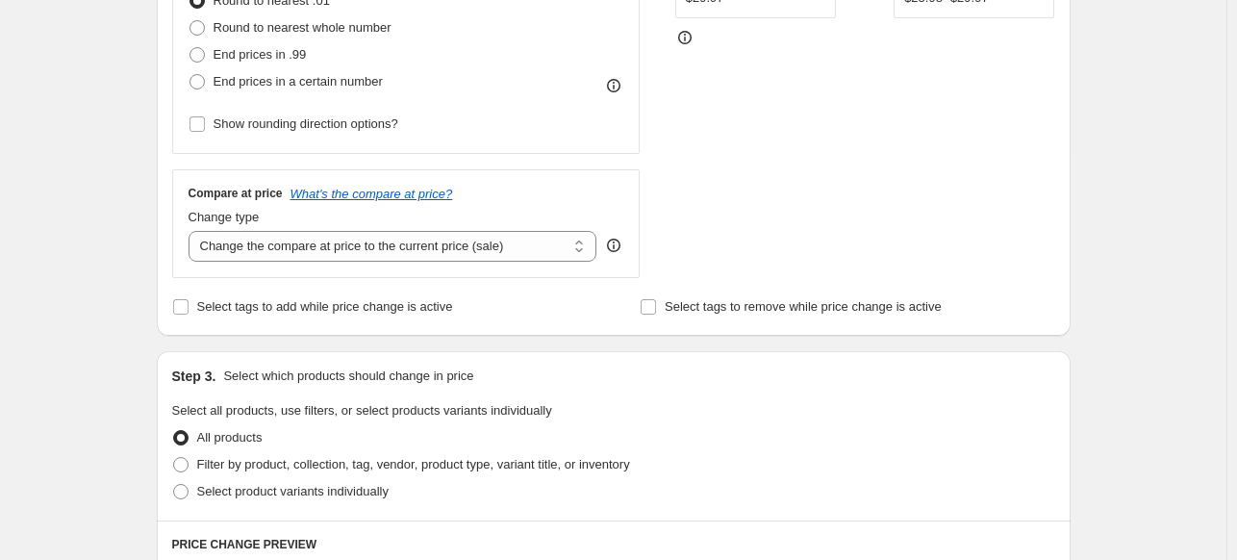
scroll to position [577, 0]
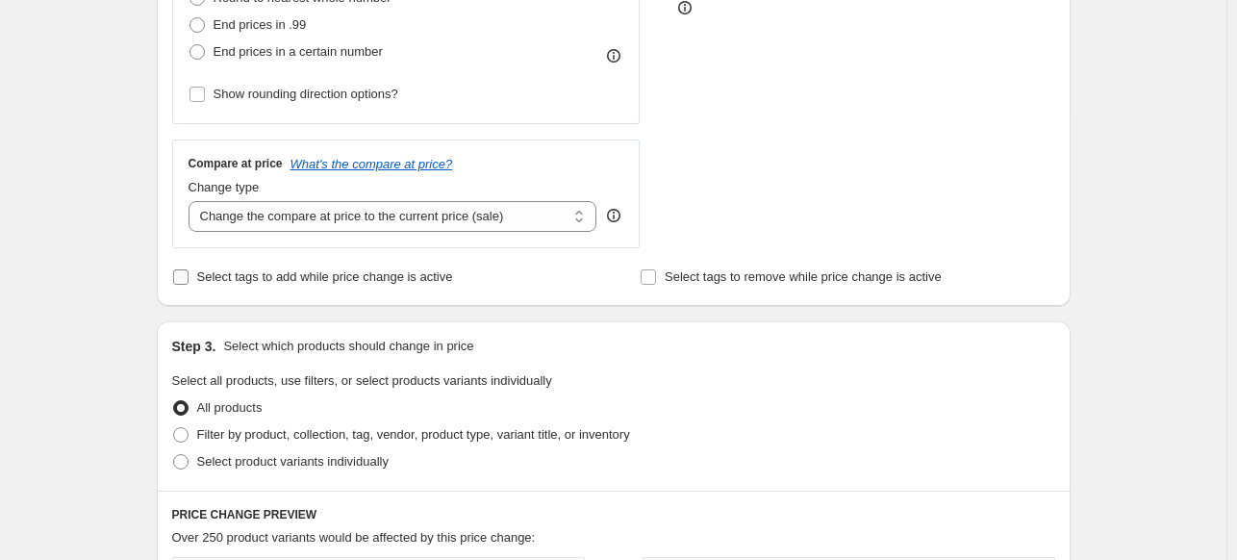
click at [427, 276] on span "Select tags to add while price change is active" at bounding box center [325, 276] width 256 height 14
click at [189, 276] on input "Select tags to add while price change is active" at bounding box center [180, 276] width 15 height 15
checkbox input "true"
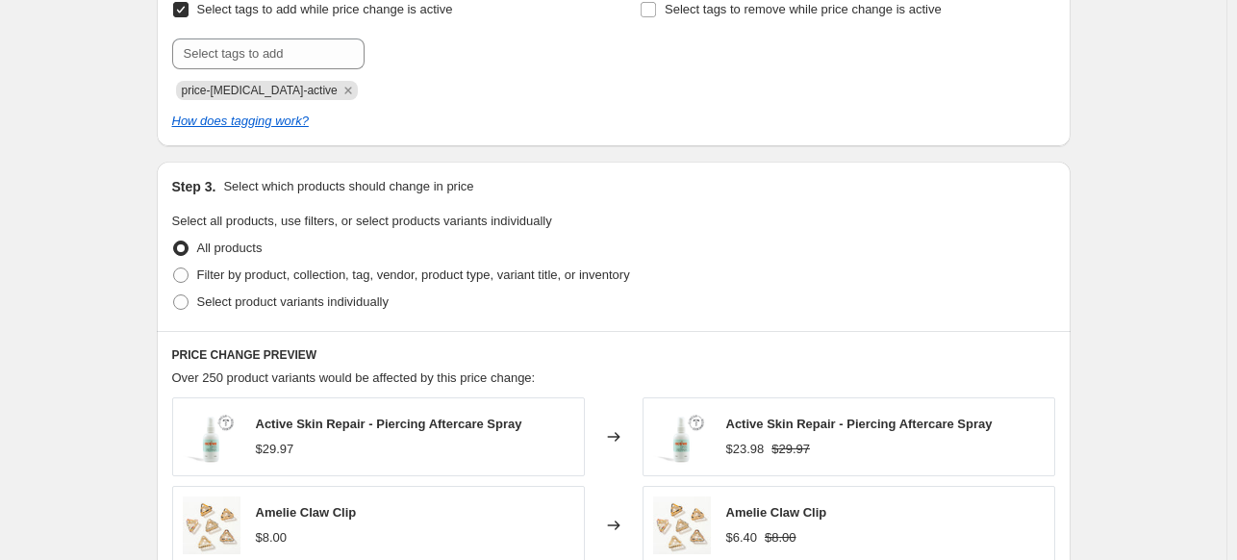
scroll to position [866, 0]
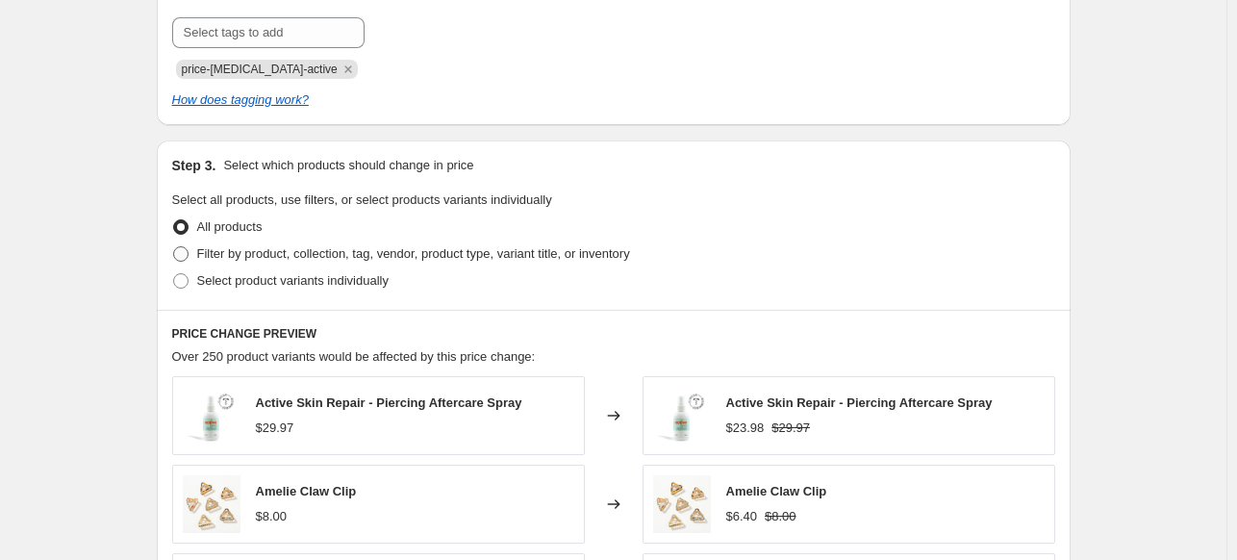
click at [348, 254] on span "Filter by product, collection, tag, vendor, product type, variant title, or inv…" at bounding box center [413, 253] width 433 height 14
click at [174, 247] on input "Filter by product, collection, tag, vendor, product type, variant title, or inv…" at bounding box center [173, 246] width 1 height 1
radio input "true"
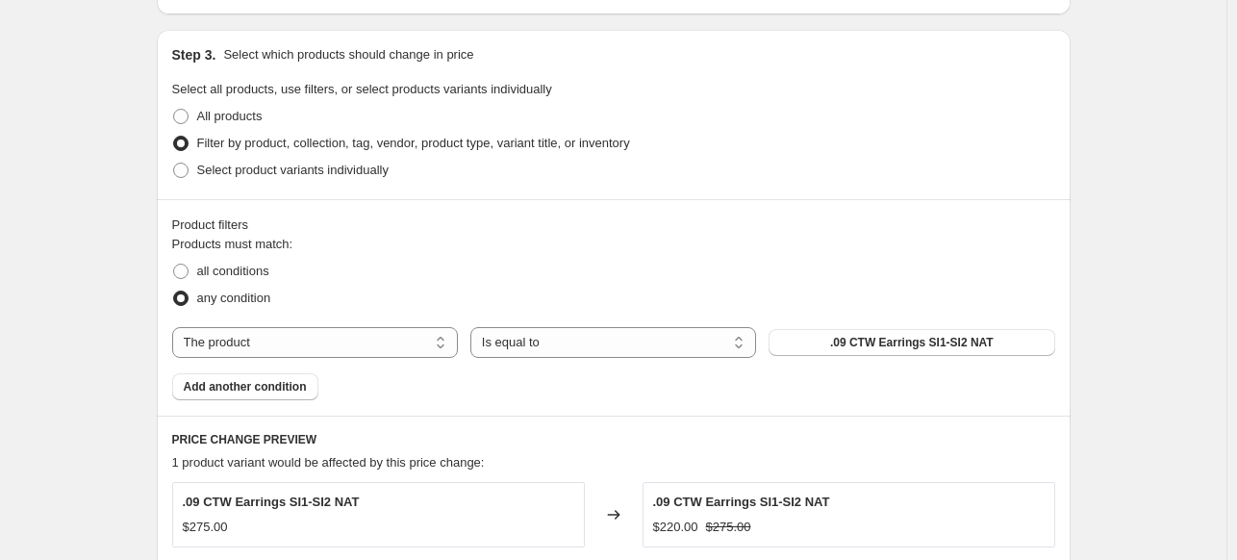
scroll to position [1058, 0]
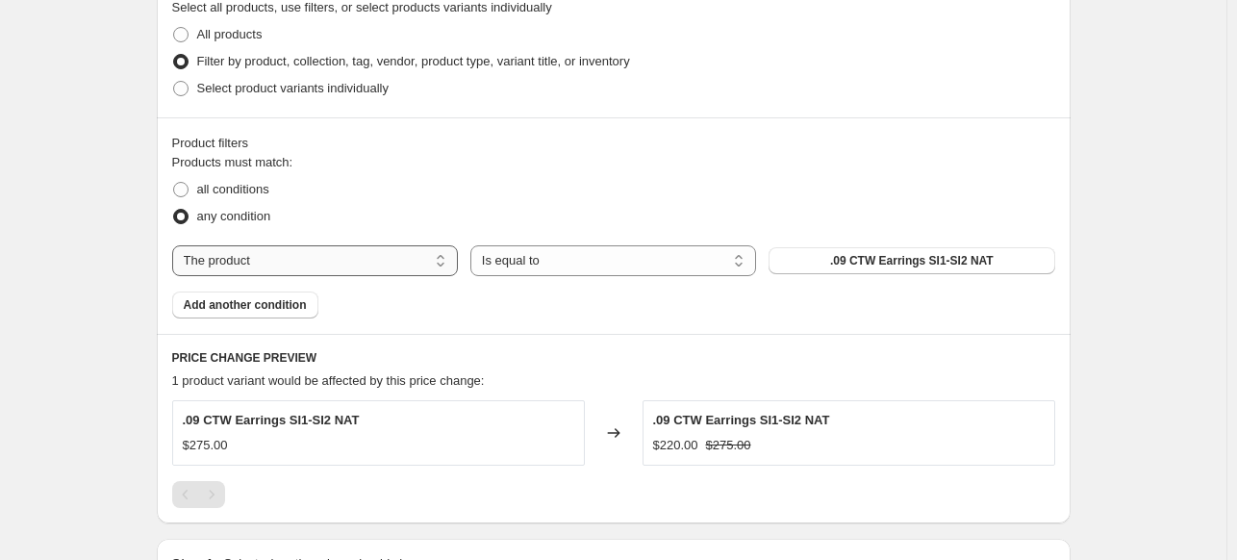
click at [266, 245] on select "The product The product's collection The product's tag The product's vendor The…" at bounding box center [315, 260] width 286 height 31
select select "tag"
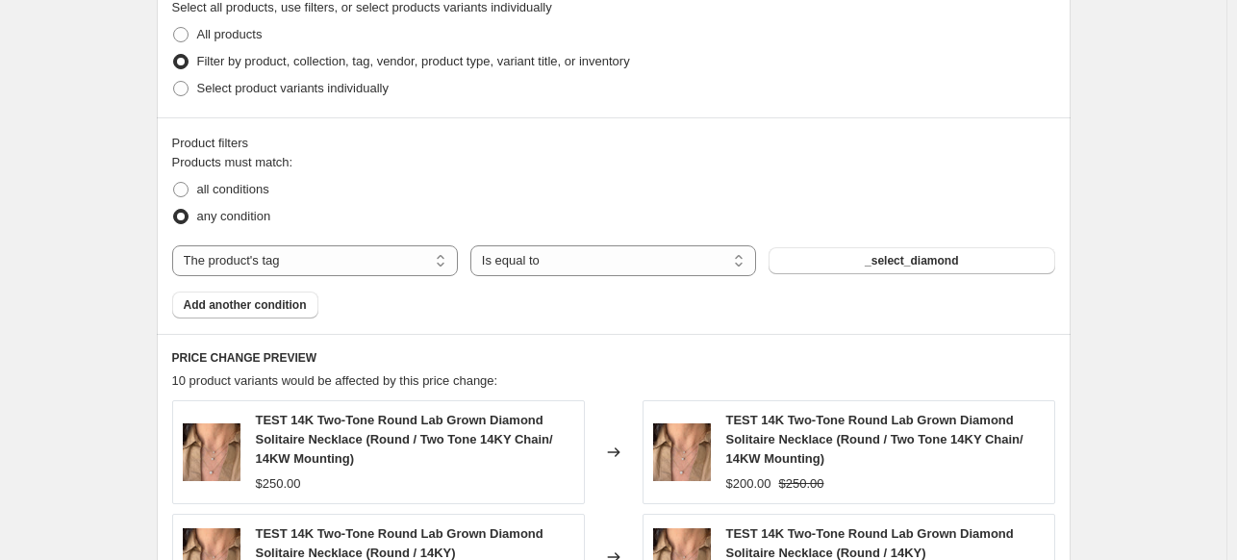
click at [811, 260] on button "_select_diamond" at bounding box center [912, 260] width 286 height 27
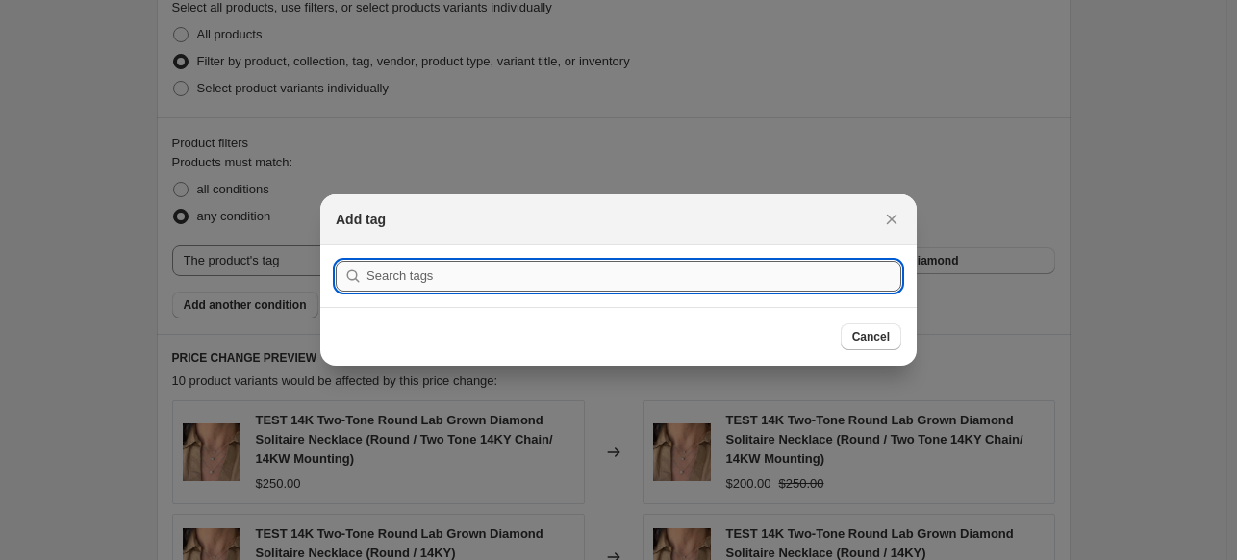
click at [556, 280] on input ":r5d:" at bounding box center [634, 276] width 535 height 31
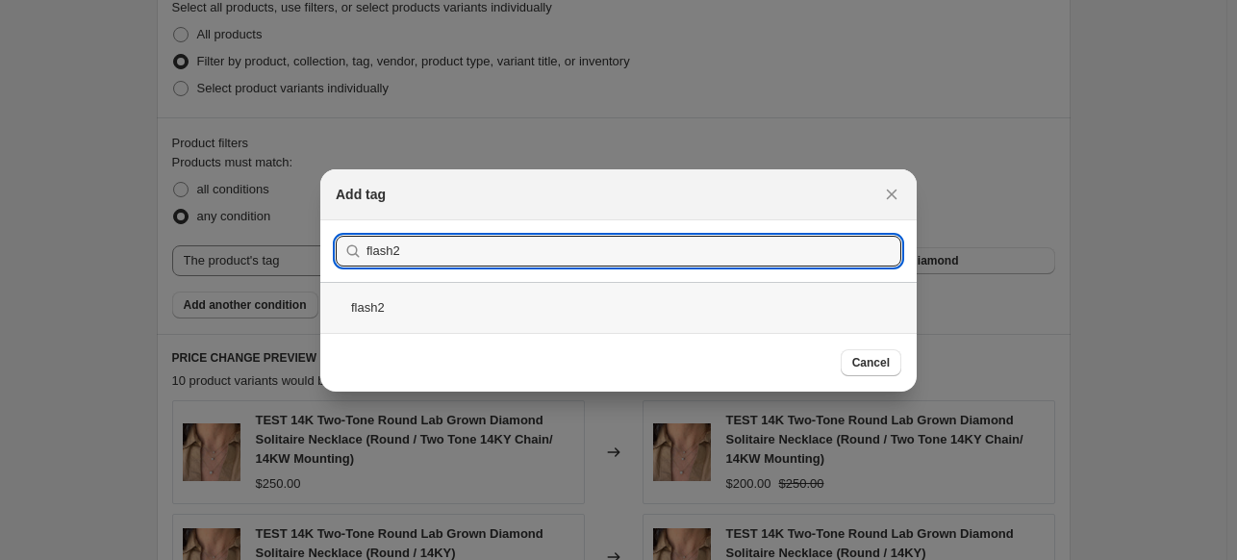
type input "flash2"
drag, startPoint x: 401, startPoint y: 307, endPoint x: 518, endPoint y: 319, distance: 117.1
click at [400, 307] on div "flash2" at bounding box center [618, 307] width 597 height 51
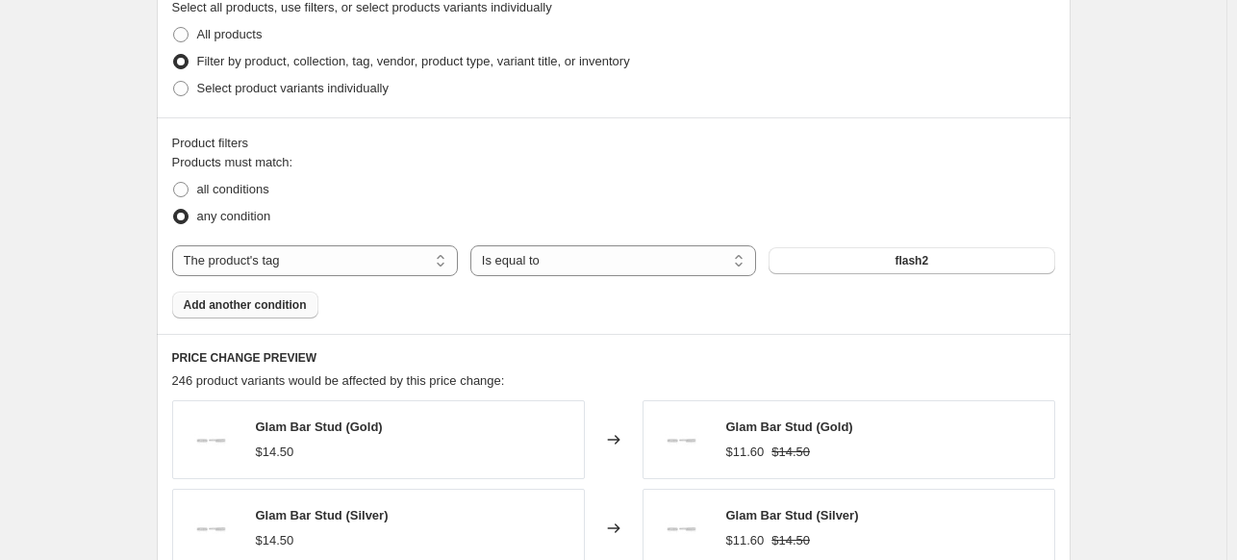
click at [248, 307] on span "Add another condition" at bounding box center [245, 304] width 123 height 15
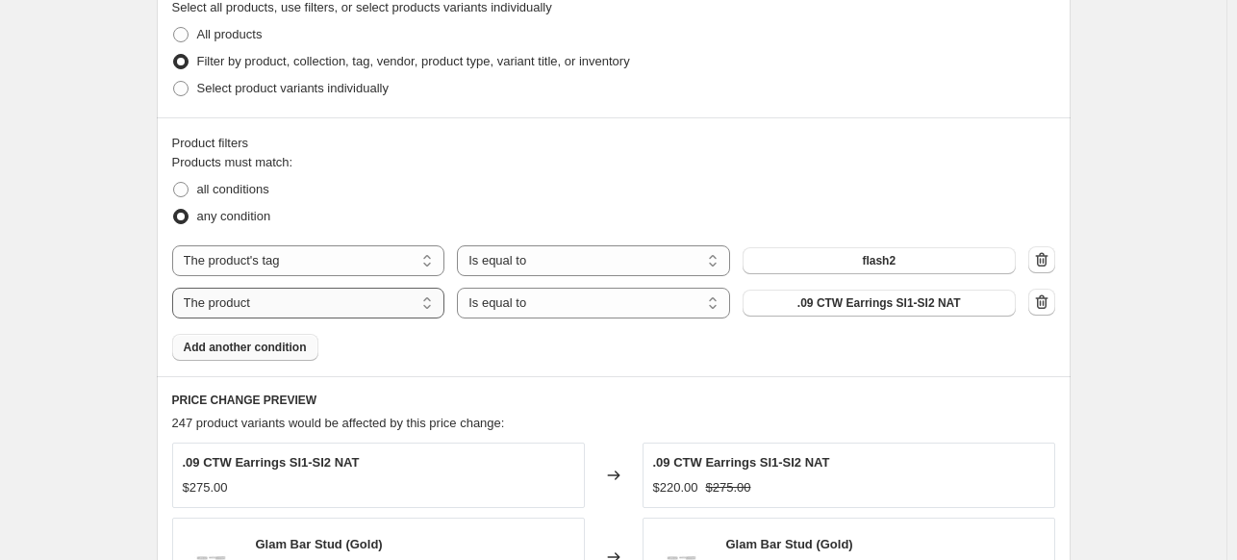
click at [316, 303] on select "The product The product's collection The product's tag The product's vendor The…" at bounding box center [308, 303] width 273 height 31
select select "tag"
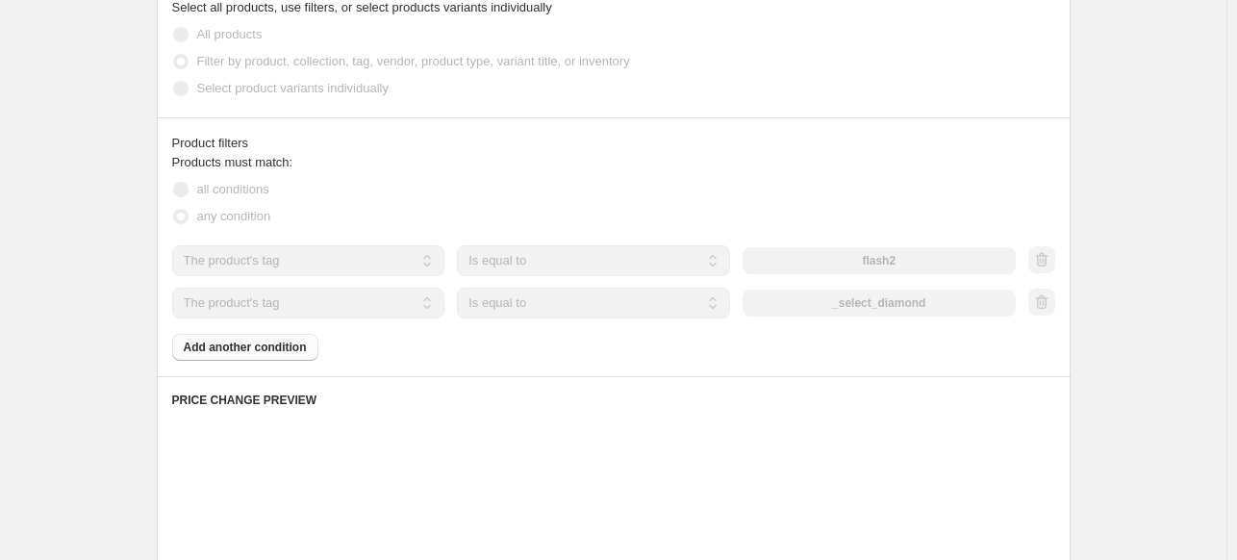
click at [543, 298] on select "Is equal to Is not equal to" at bounding box center [593, 303] width 273 height 31
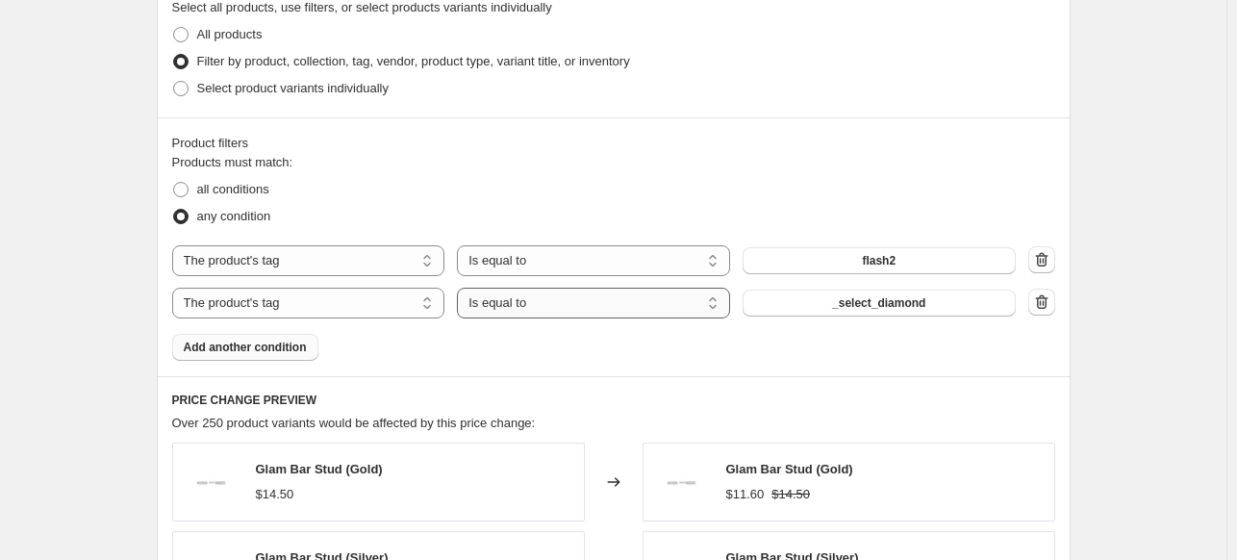
select select "not_equal"
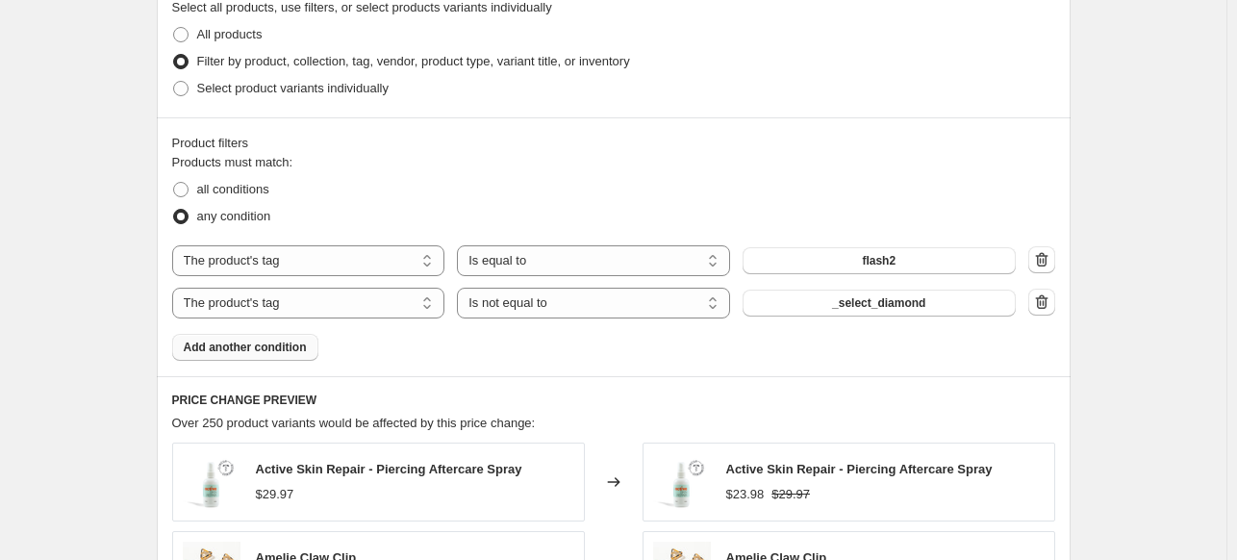
click at [898, 309] on span "_select_diamond" at bounding box center [878, 302] width 93 height 15
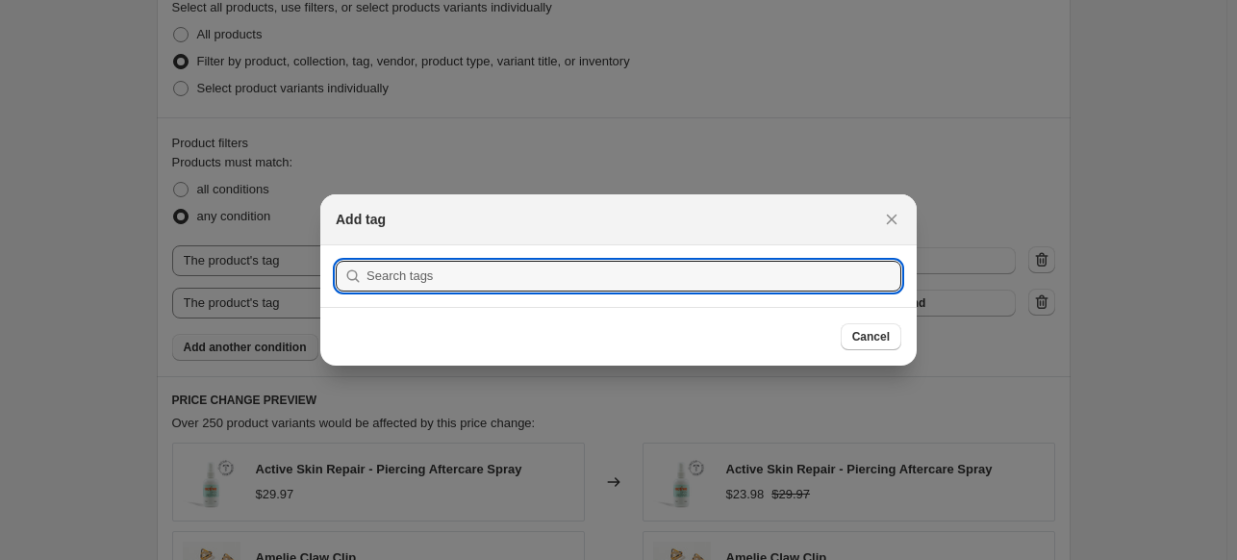
scroll to position [0, 0]
click at [447, 276] on input ":r5j:" at bounding box center [634, 276] width 535 height 31
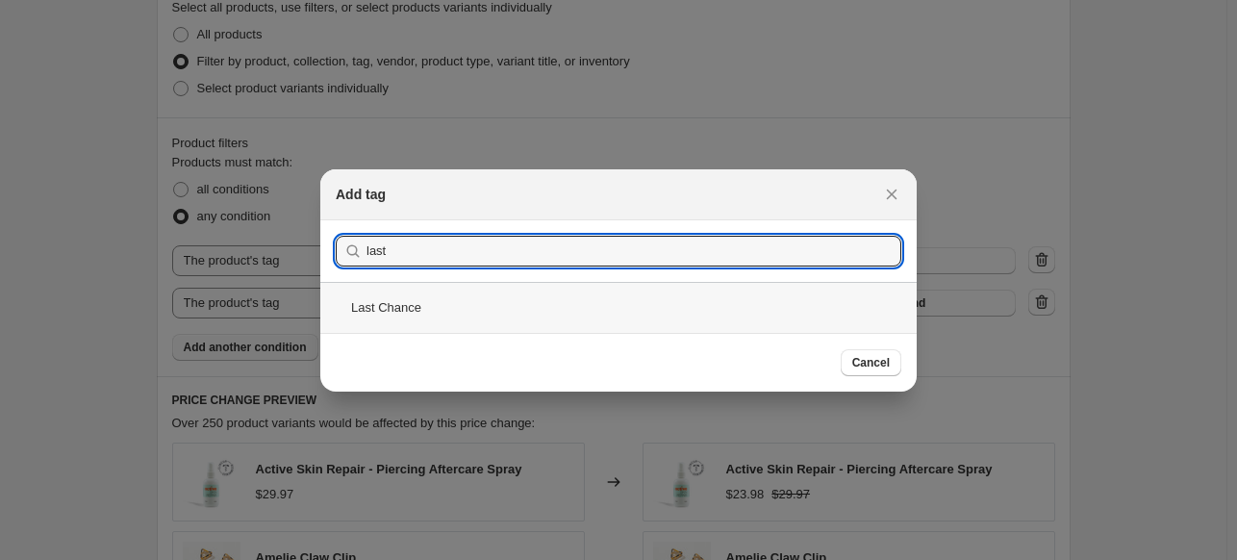
type input "last"
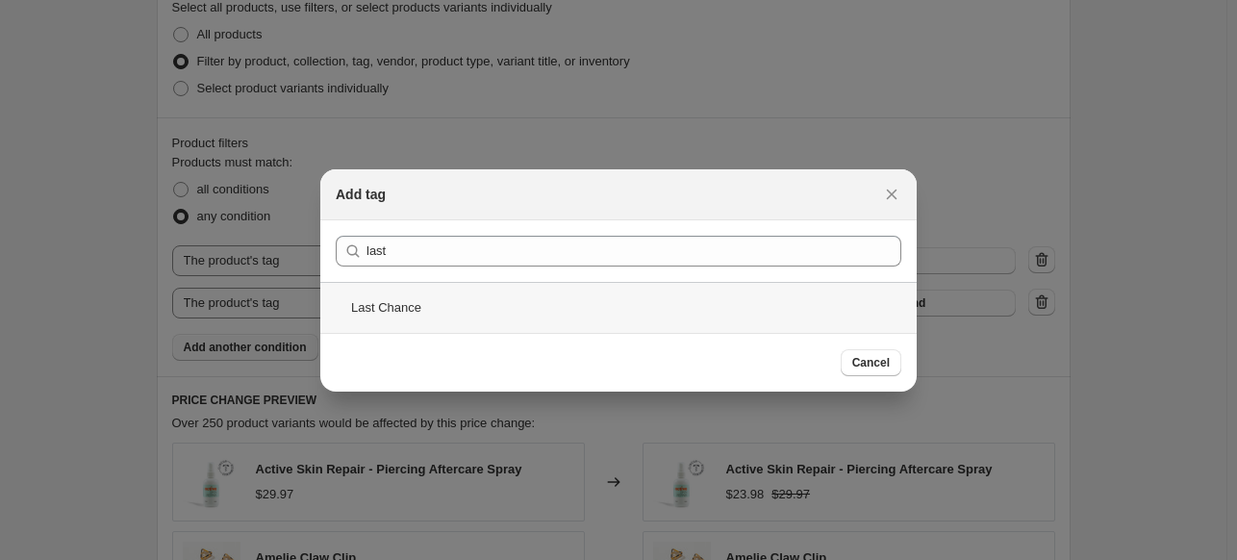
drag, startPoint x: 436, startPoint y: 295, endPoint x: 768, endPoint y: 325, distance: 333.3
click at [437, 295] on div "Last Chance" at bounding box center [618, 307] width 597 height 51
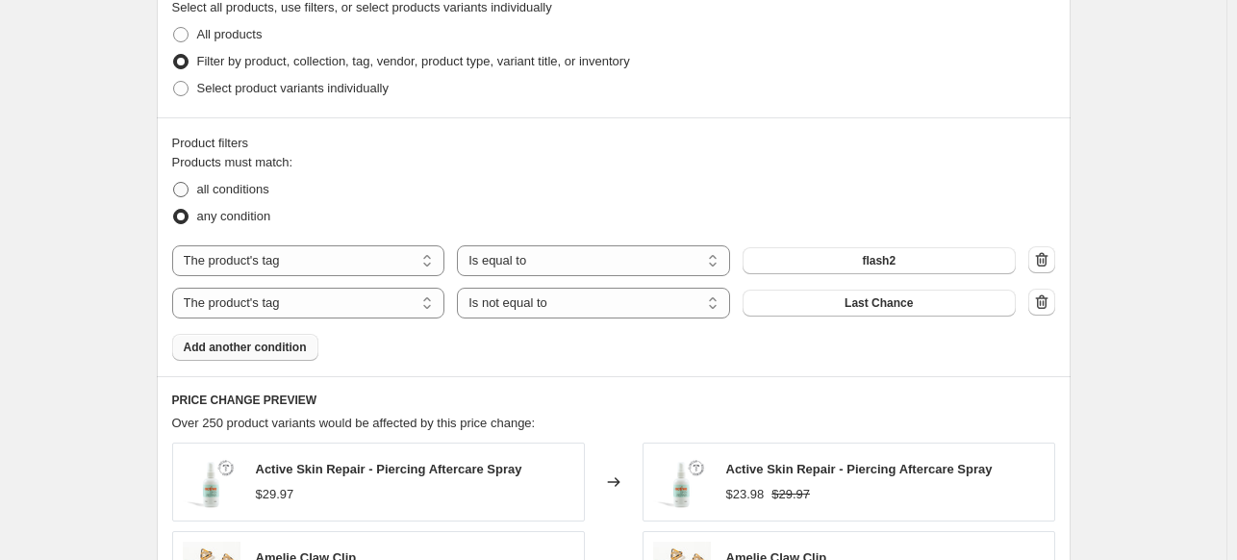
click at [210, 193] on span "all conditions" at bounding box center [233, 189] width 72 height 14
click at [174, 183] on input "all conditions" at bounding box center [173, 182] width 1 height 1
radio input "true"
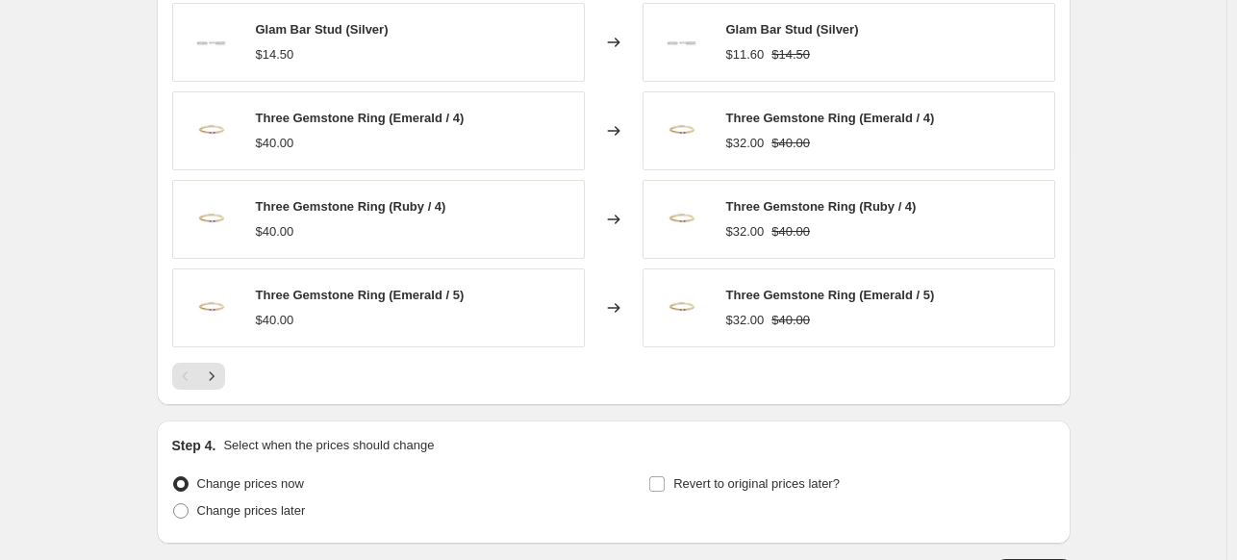
scroll to position [1728, 0]
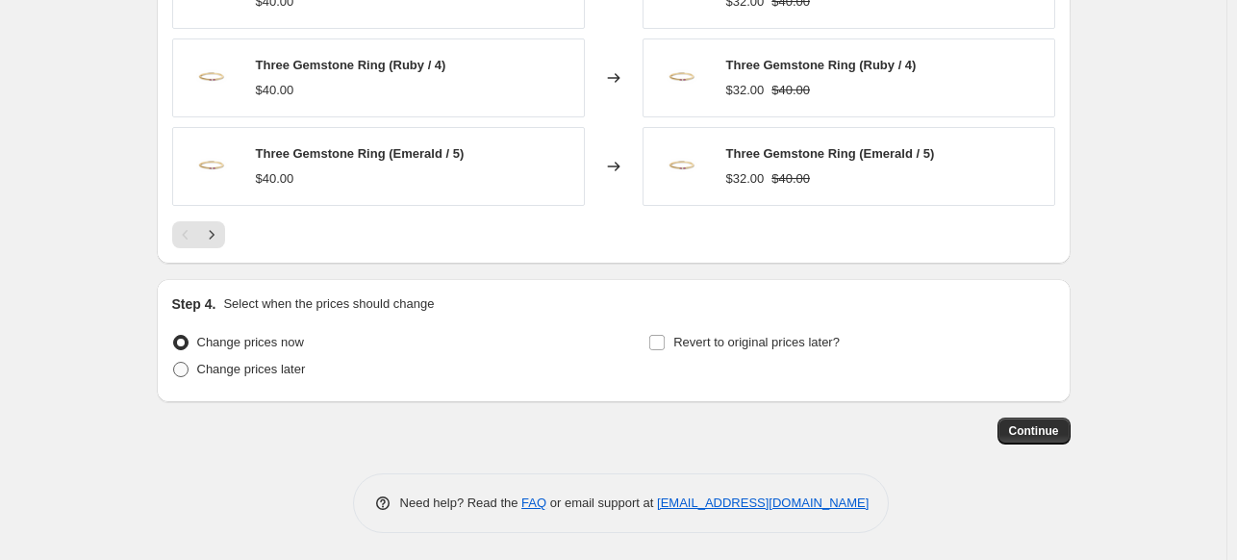
click at [208, 369] on span "Change prices later" at bounding box center [251, 369] width 109 height 14
click at [174, 363] on input "Change prices later" at bounding box center [173, 362] width 1 height 1
radio input "true"
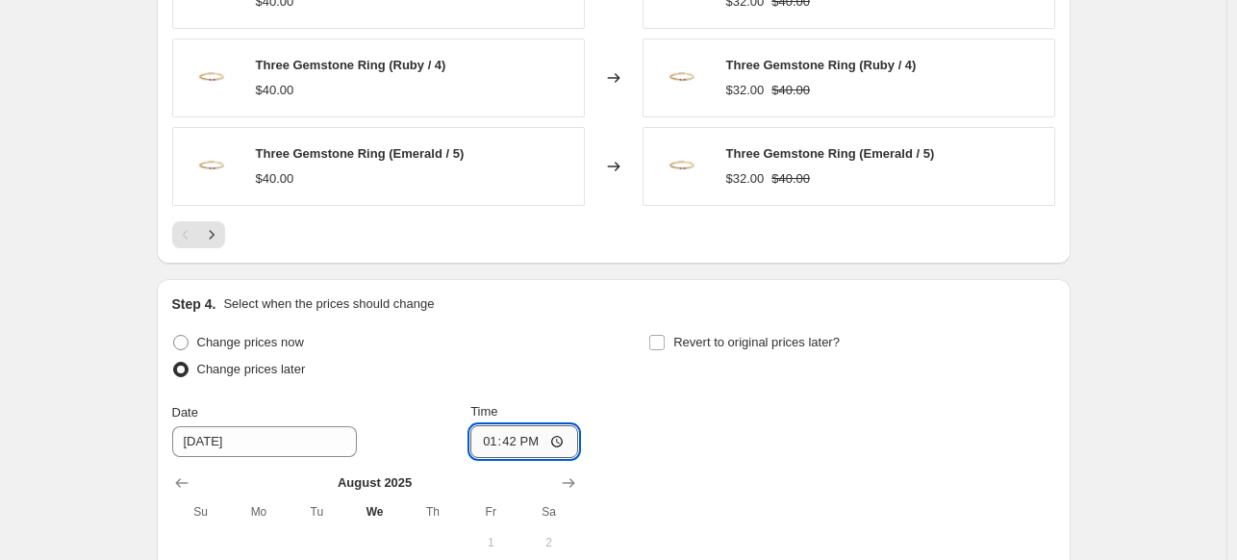
click at [496, 445] on input "13:42" at bounding box center [525, 441] width 108 height 33
type input "23:59"
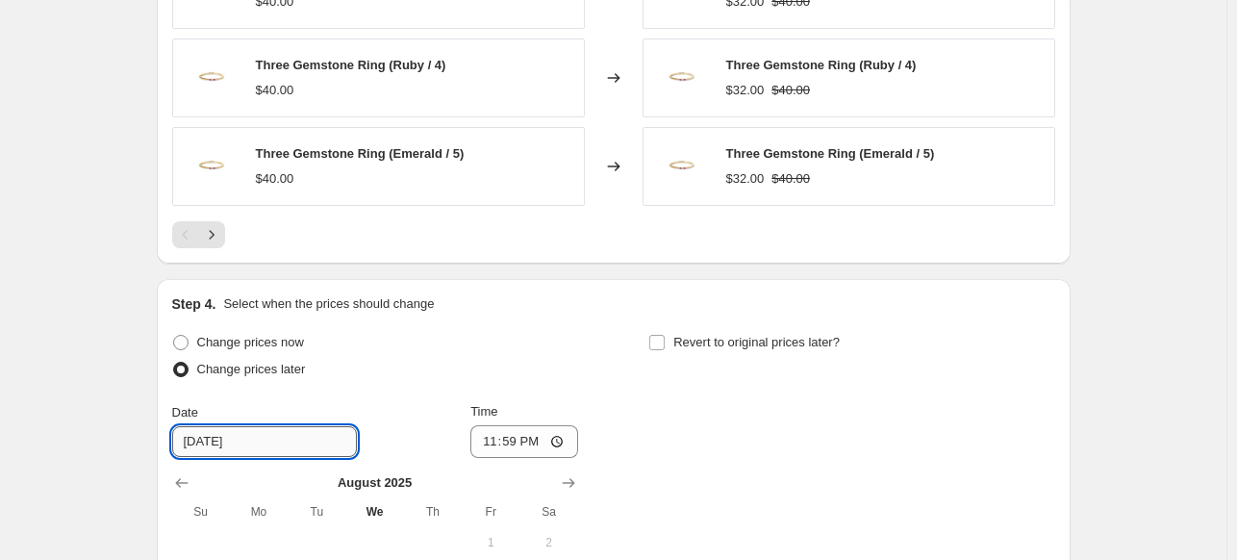
click at [219, 429] on input "[DATE]" at bounding box center [264, 441] width 185 height 31
click at [210, 430] on input "[DATE]" at bounding box center [264, 441] width 185 height 31
type input "[DATE]"
click at [910, 384] on div "Revert to original prices later?" at bounding box center [852, 358] width 406 height 58
click at [711, 310] on div "Step 4. Select when the prices should change" at bounding box center [613, 303] width 883 height 19
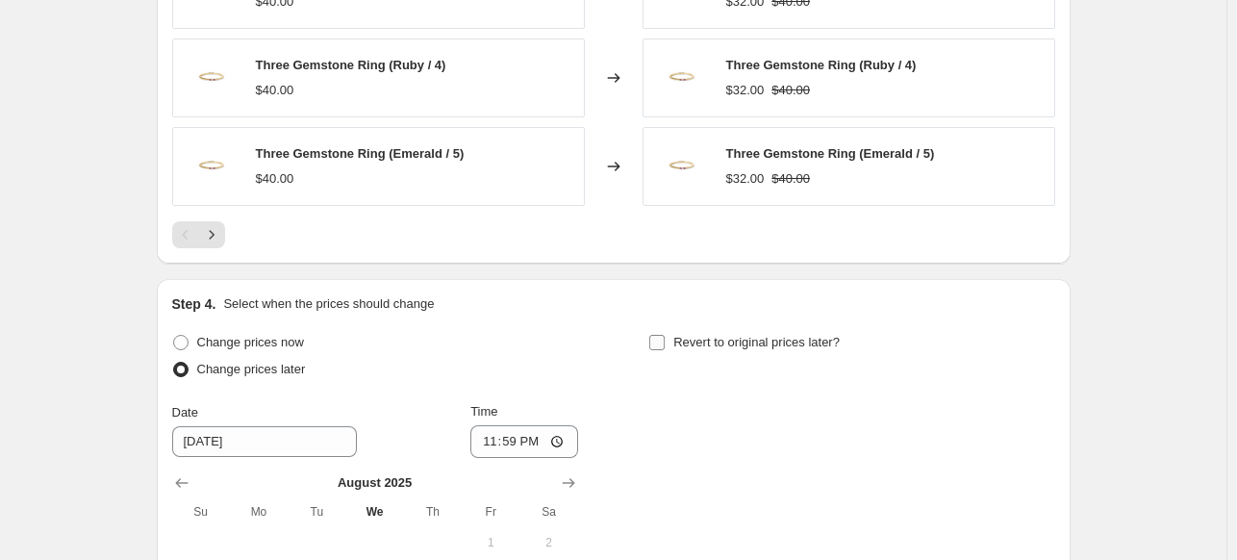
click at [724, 341] on span "Revert to original prices later?" at bounding box center [757, 342] width 166 height 14
click at [665, 341] on input "Revert to original prices later?" at bounding box center [656, 342] width 15 height 15
checkbox input "true"
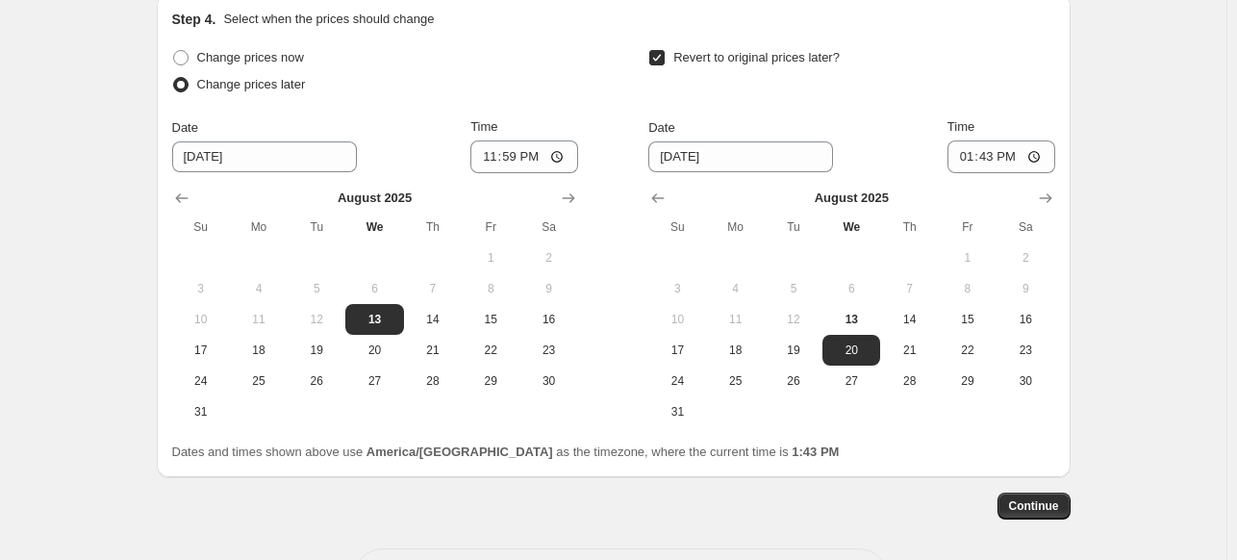
scroll to position [2017, 0]
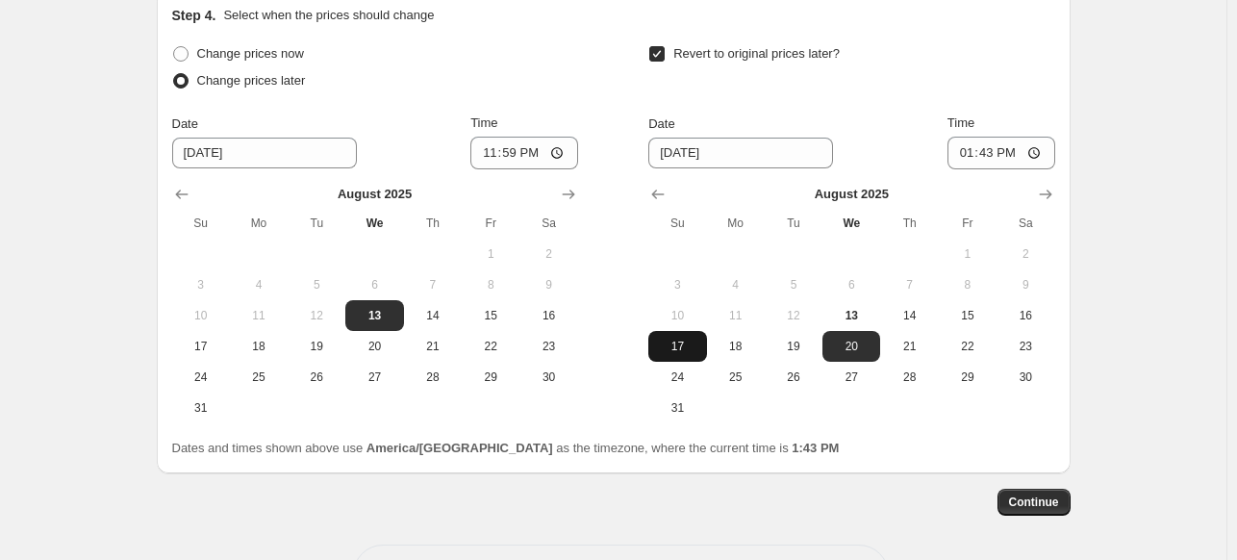
click at [689, 345] on span "17" at bounding box center [677, 346] width 42 height 15
type input "[DATE]"
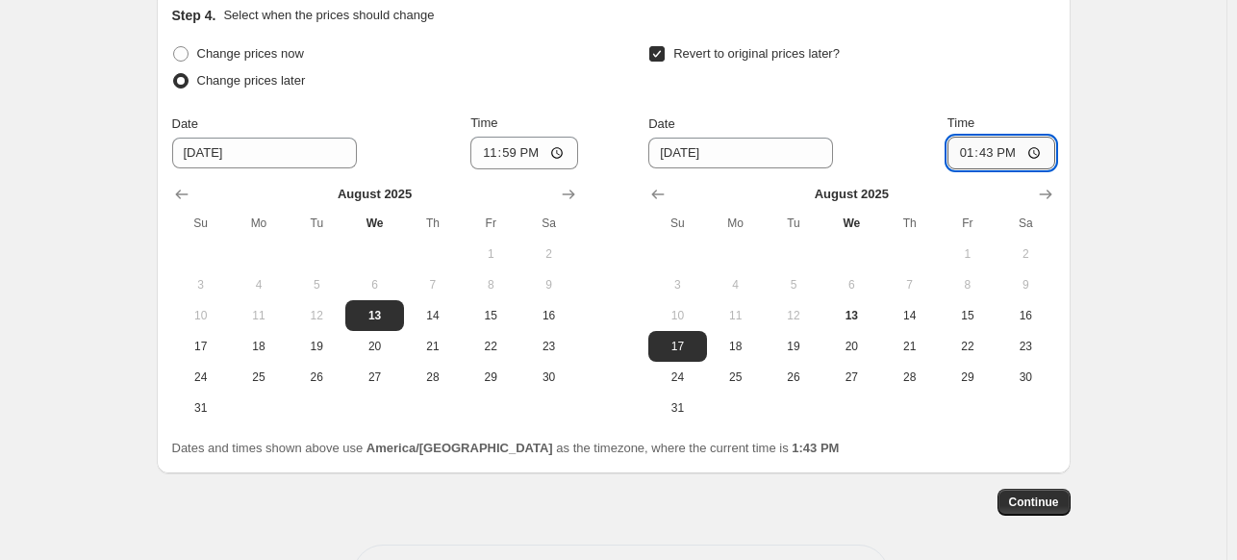
click at [957, 149] on input "13:43" at bounding box center [1002, 153] width 108 height 33
type input "23:59"
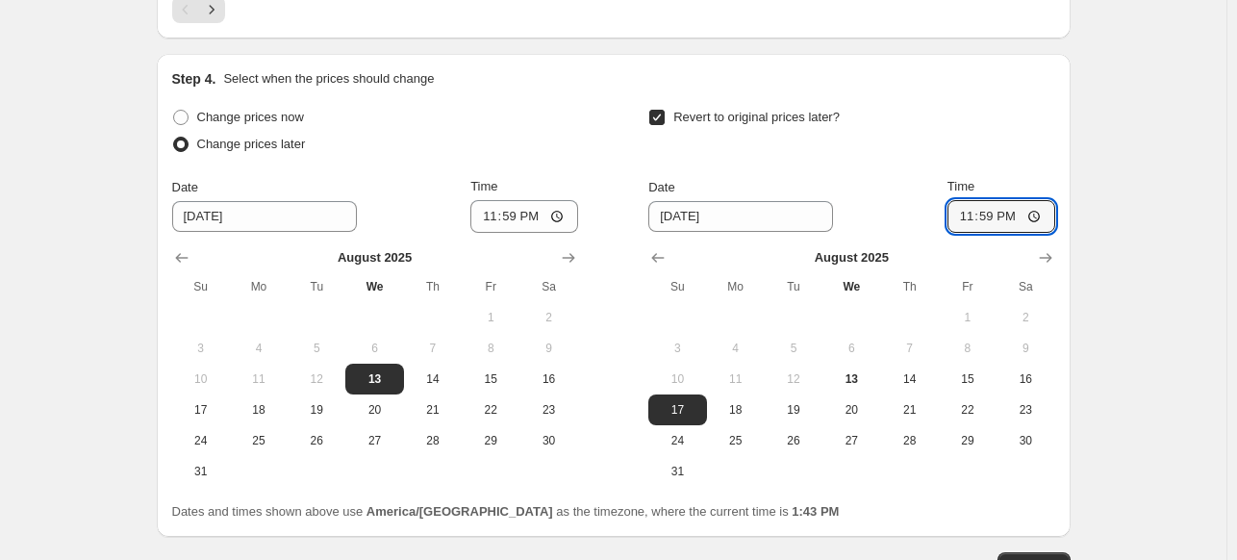
scroll to position [2087, 0]
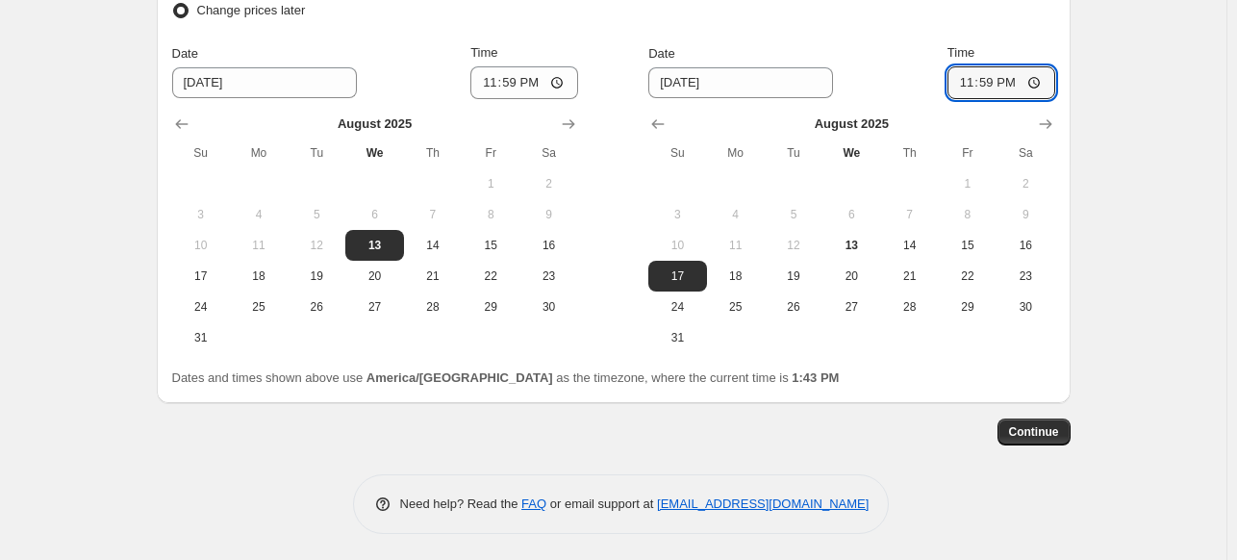
click at [1031, 426] on span "Continue" at bounding box center [1034, 431] width 50 height 15
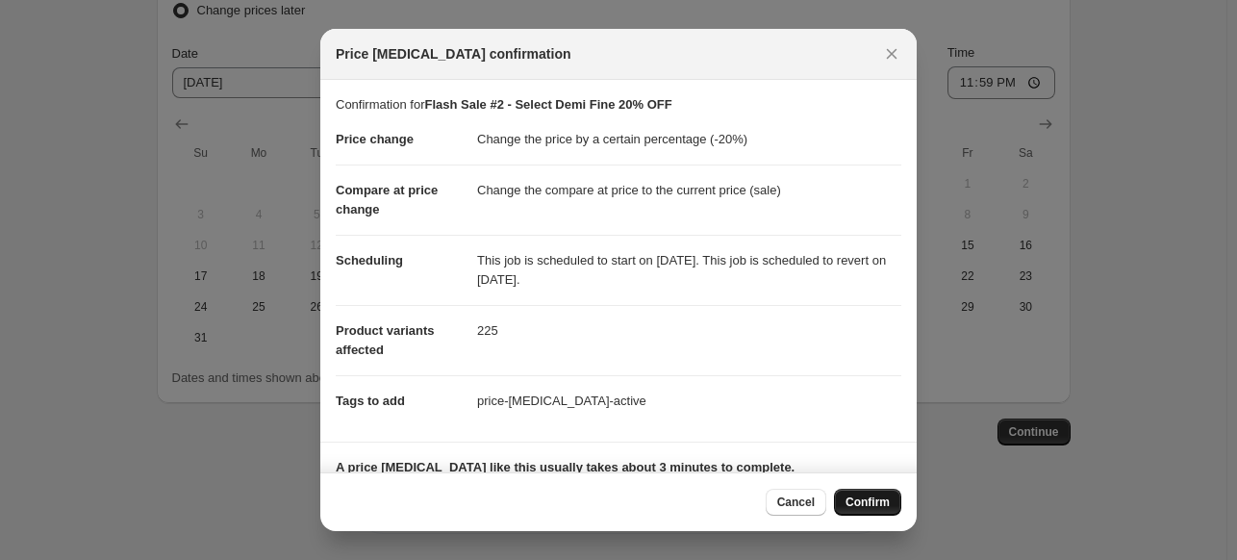
click at [851, 502] on span "Confirm" at bounding box center [868, 502] width 44 height 15
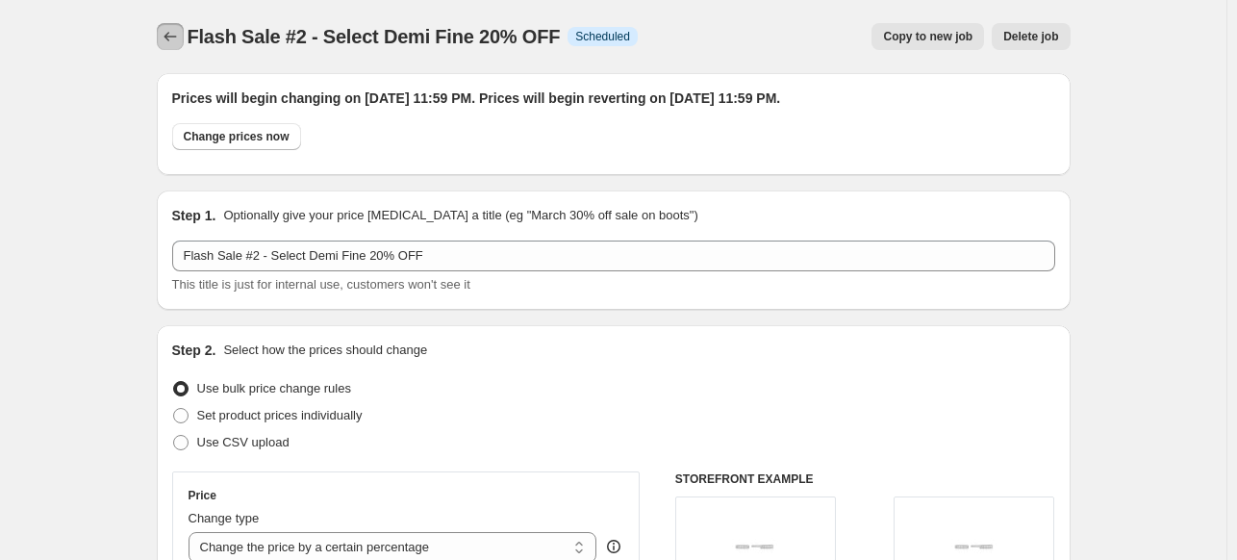
click at [166, 37] on icon "Price change jobs" at bounding box center [170, 36] width 19 height 19
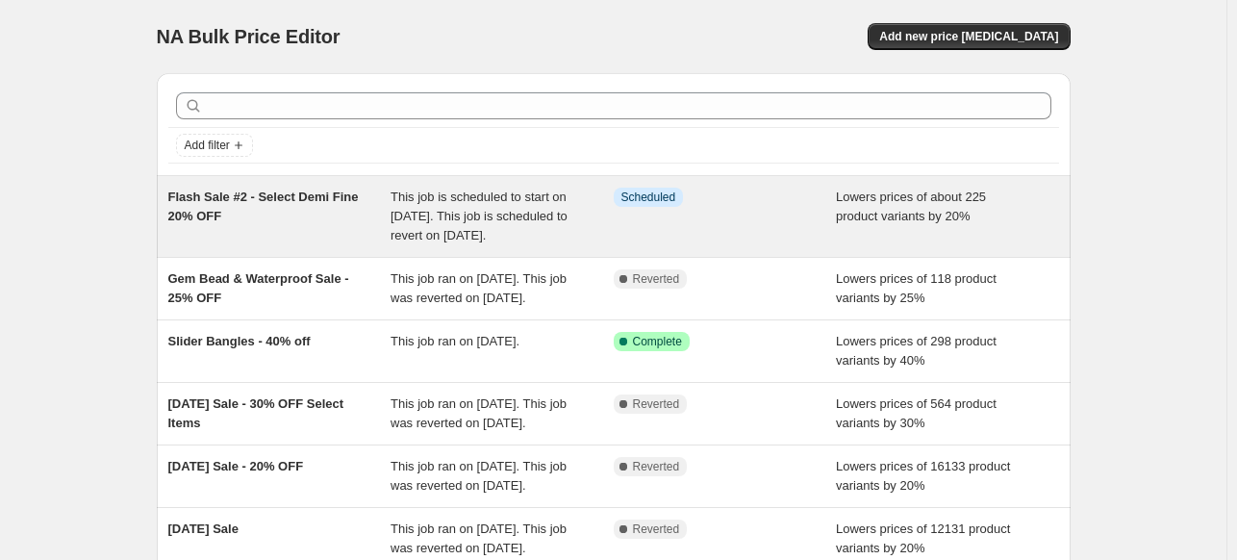
click at [454, 237] on span "This job is scheduled to start on August 13, 2025. This job is scheduled to rev…" at bounding box center [479, 216] width 177 height 53
select select "percentage"
select select "not_equal"
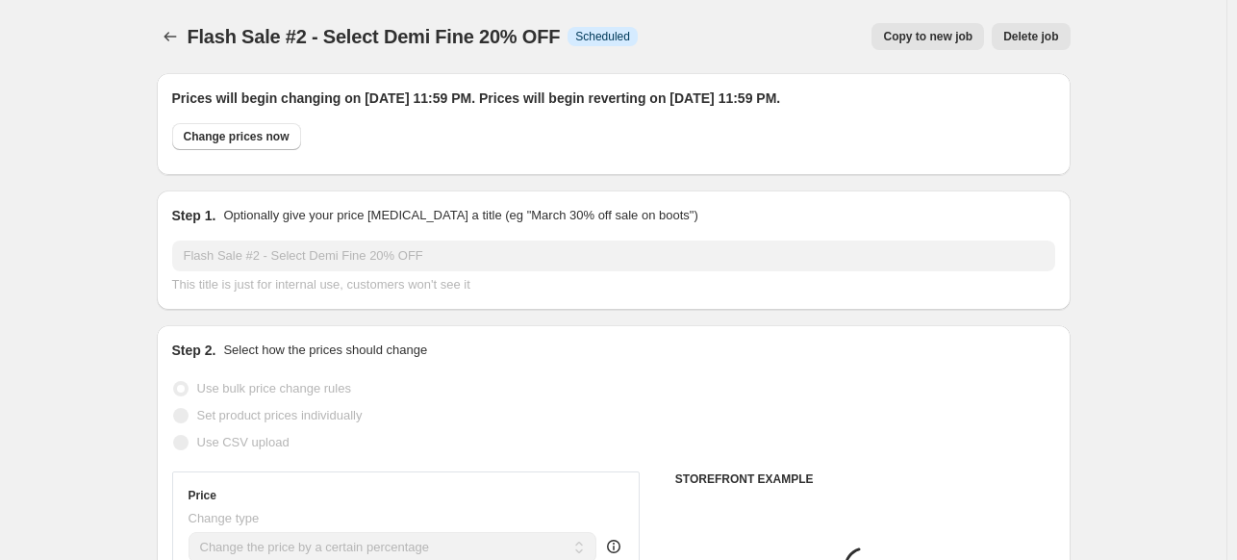
select select "tag"
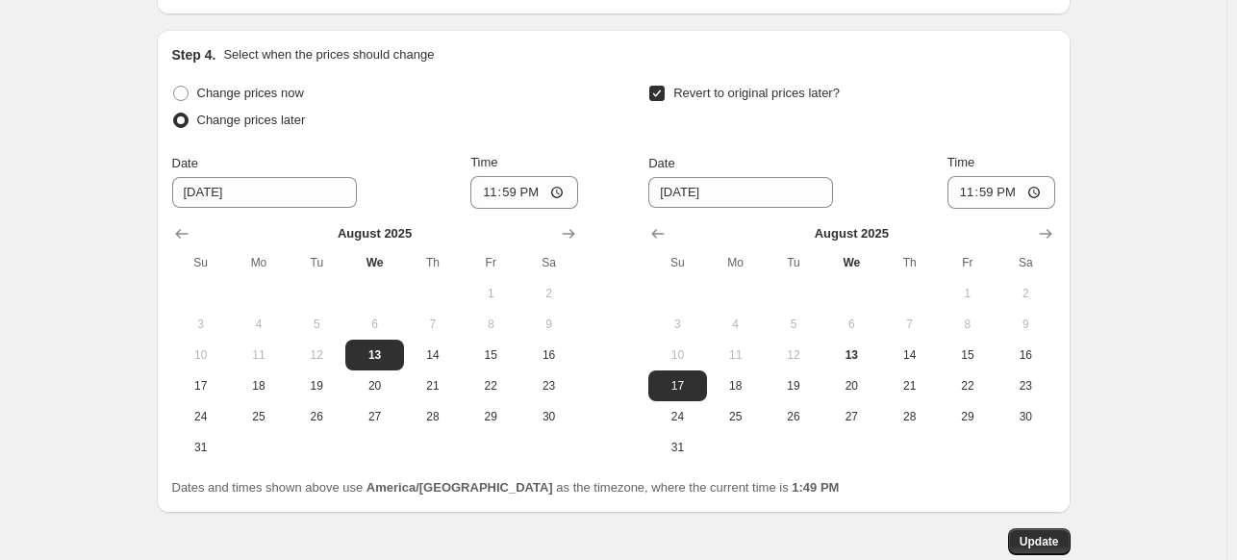
scroll to position [2205, 0]
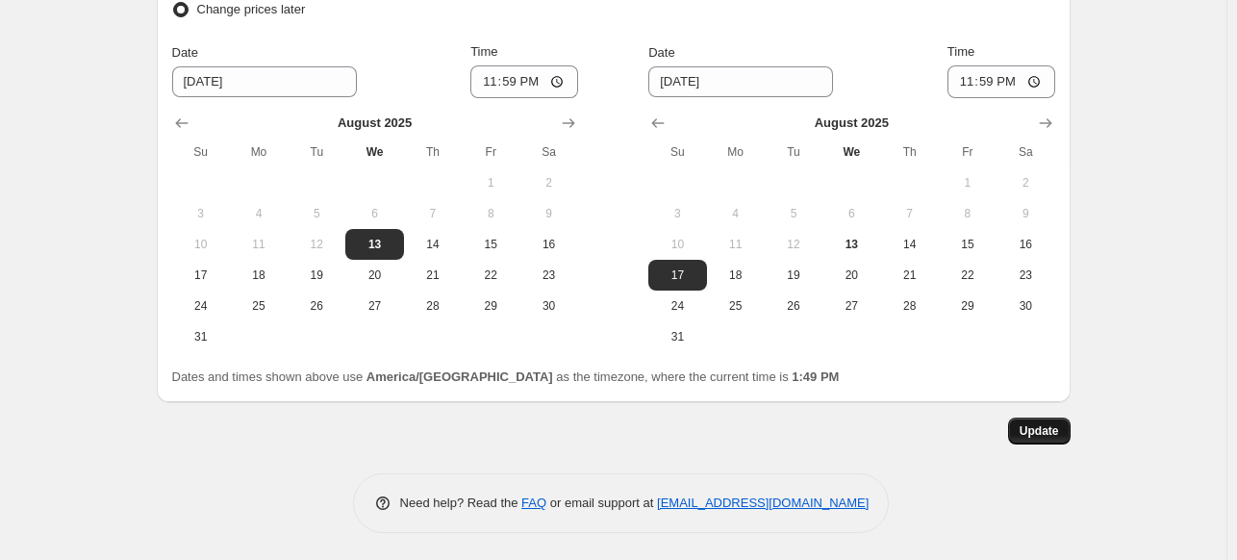
click at [1054, 430] on span "Update" at bounding box center [1039, 430] width 39 height 15
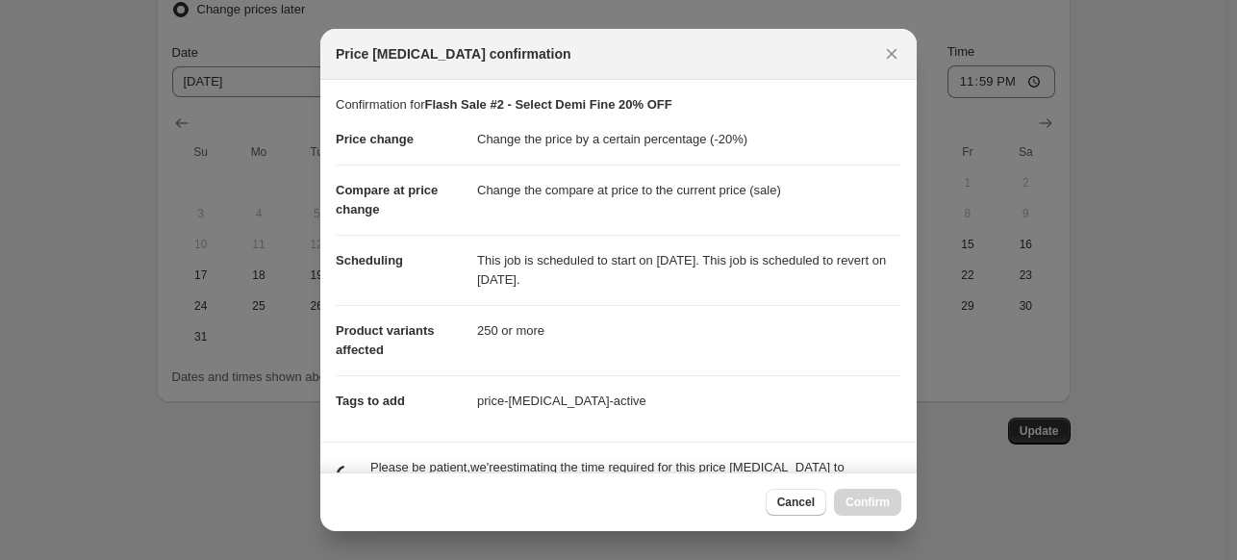
click at [816, 489] on div "Cancel Confirm" at bounding box center [834, 502] width 136 height 27
click at [804, 503] on span "Cancel" at bounding box center [796, 502] width 38 height 15
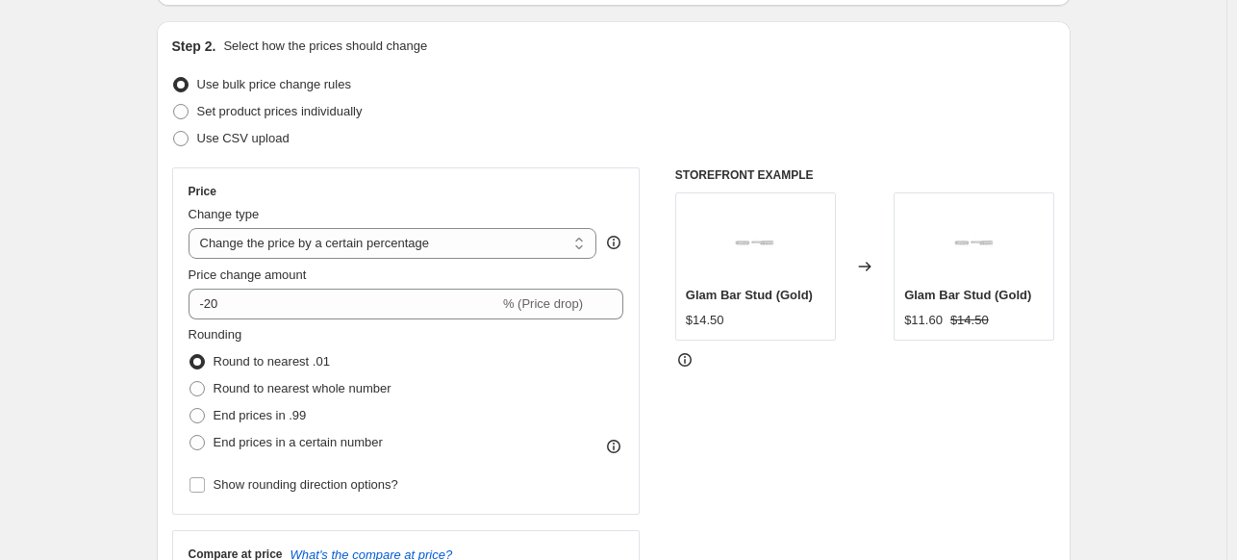
scroll to position [281, 0]
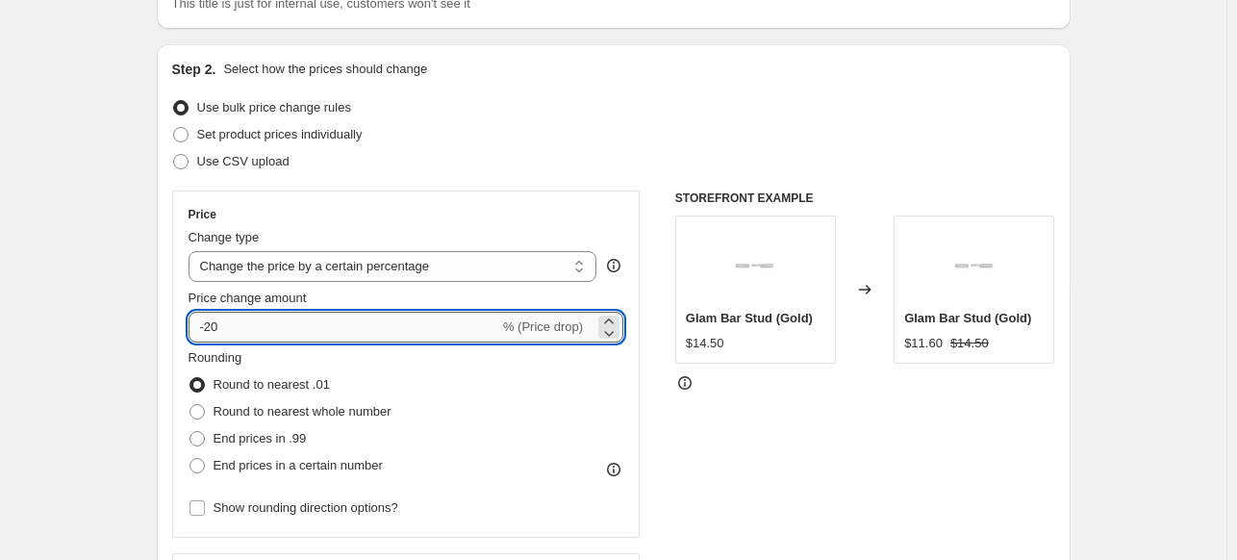
click at [245, 328] on input "-20" at bounding box center [344, 327] width 311 height 31
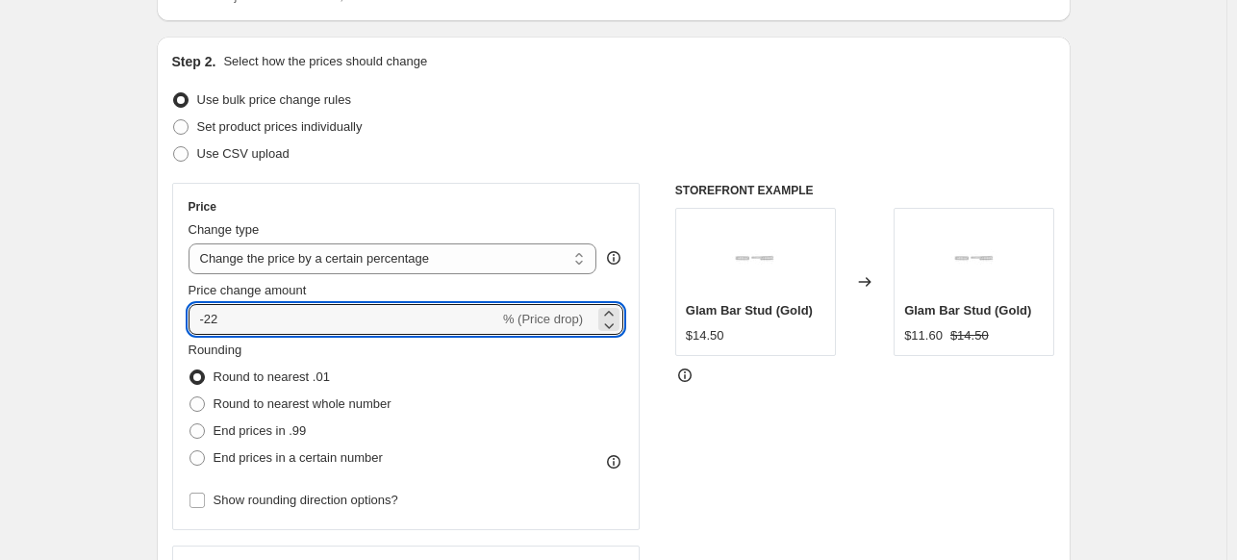
scroll to position [481, 0]
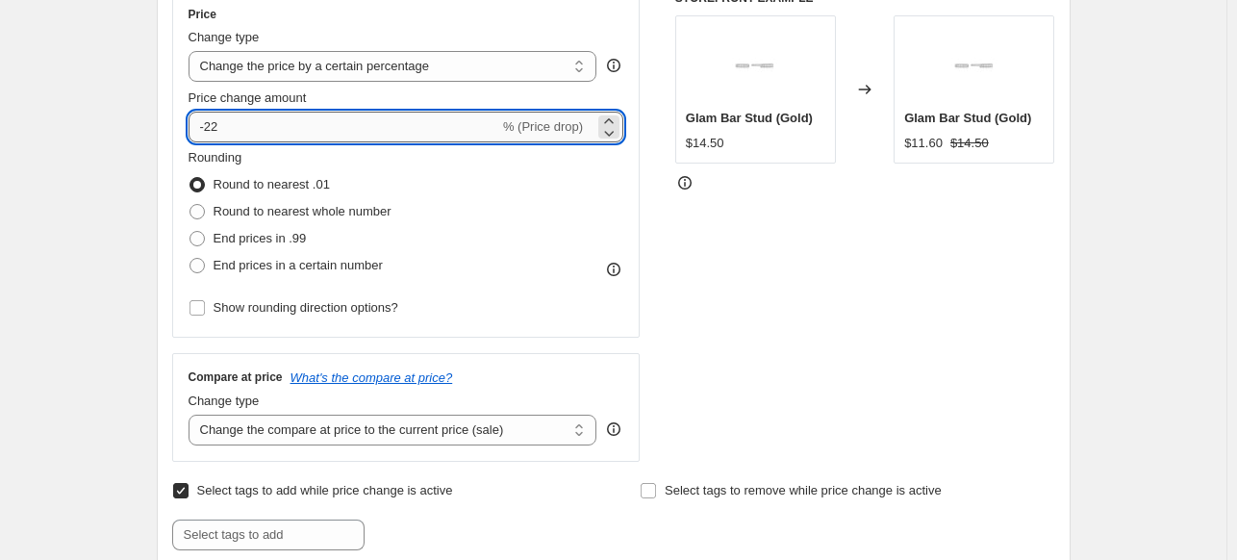
click at [289, 137] on input "-22" at bounding box center [344, 127] width 311 height 31
type input "-25"
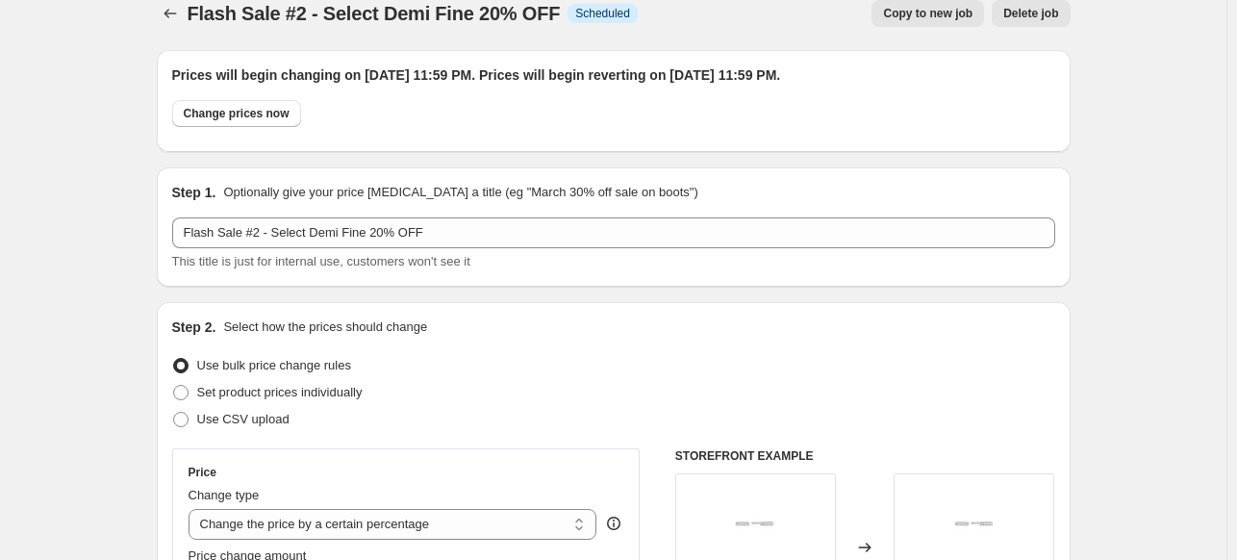
scroll to position [0, 0]
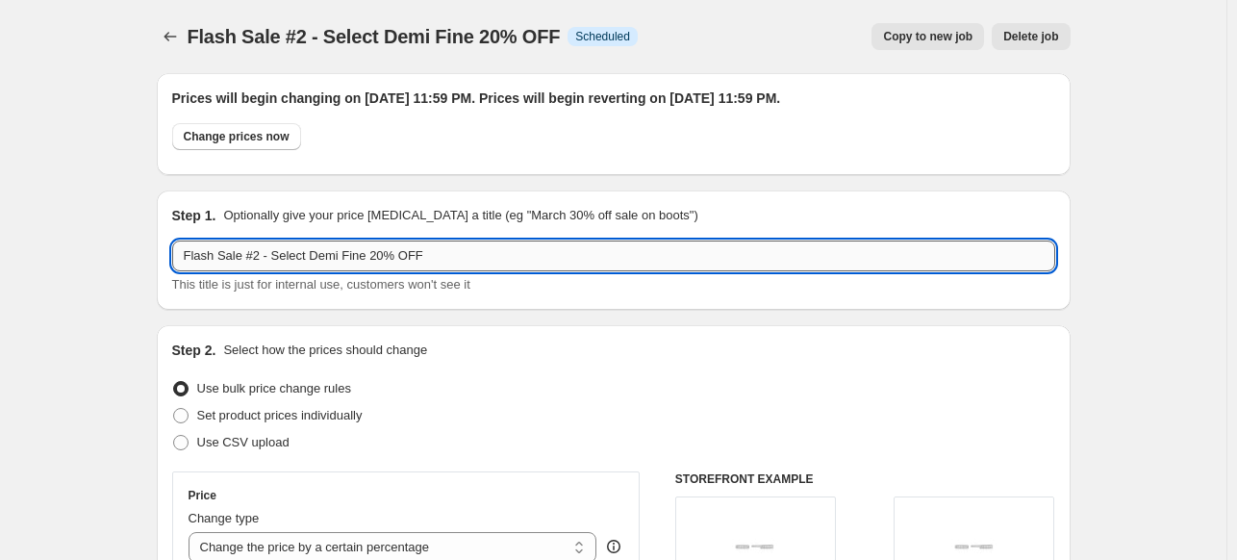
click at [372, 255] on input "Flash Sale #2 - Select Demi Fine 20% OFF" at bounding box center [613, 256] width 883 height 31
type input "Flash Sale #2 - Select Demi Fine 25% OFF"
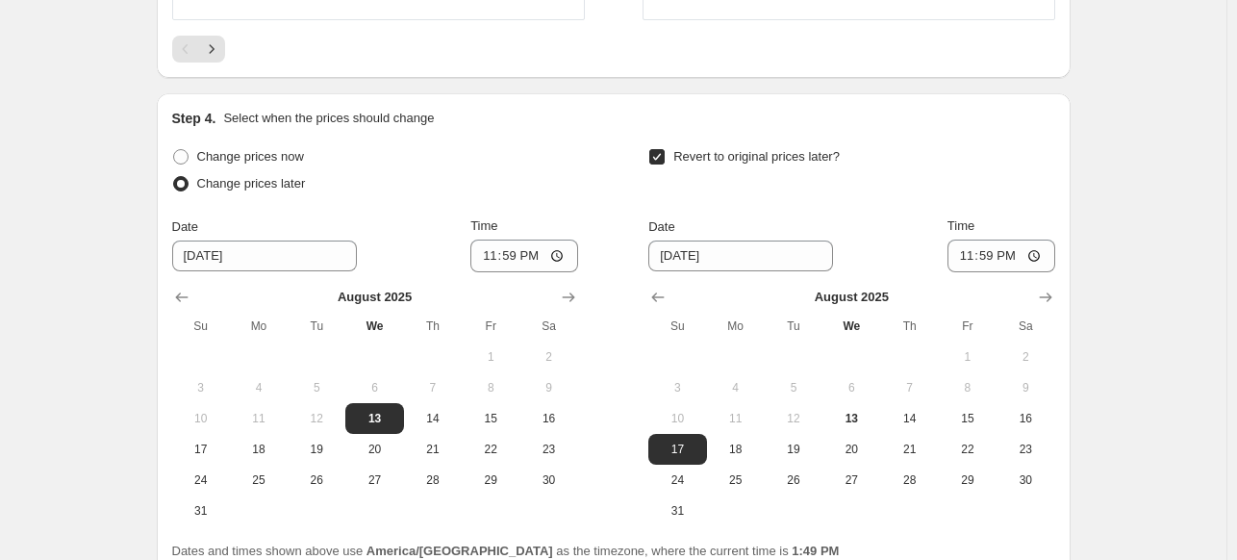
scroll to position [2205, 0]
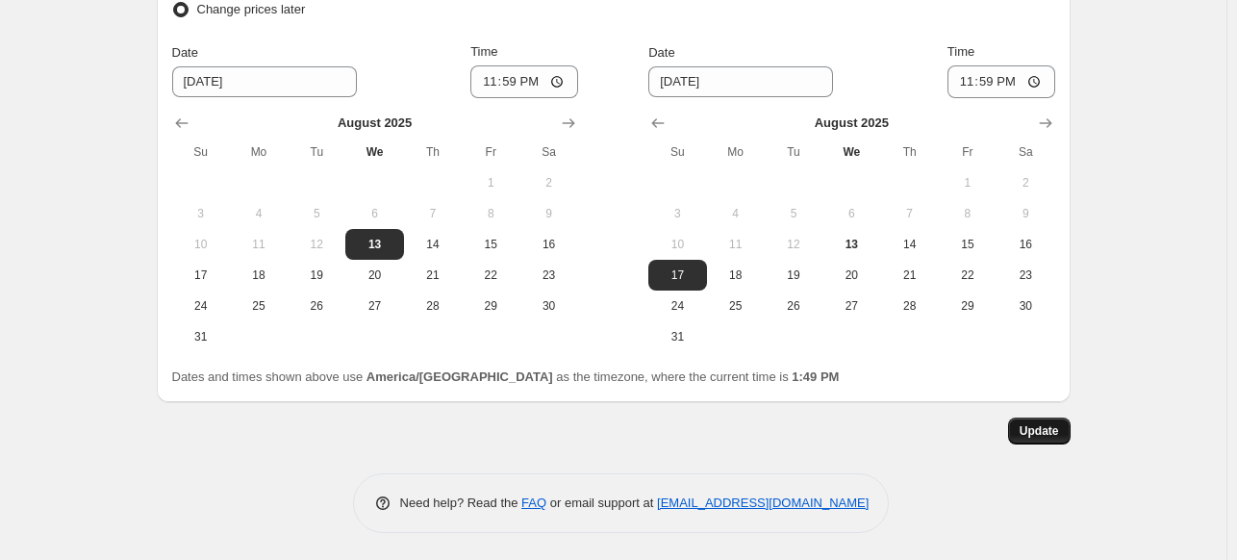
click at [1046, 432] on span "Update" at bounding box center [1039, 430] width 39 height 15
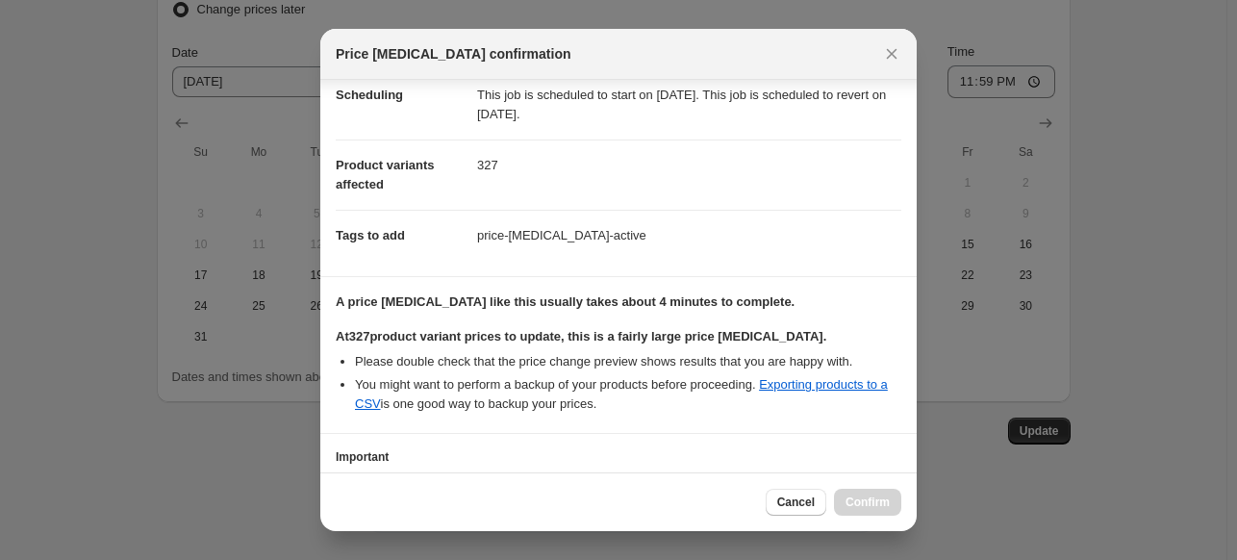
scroll to position [282, 0]
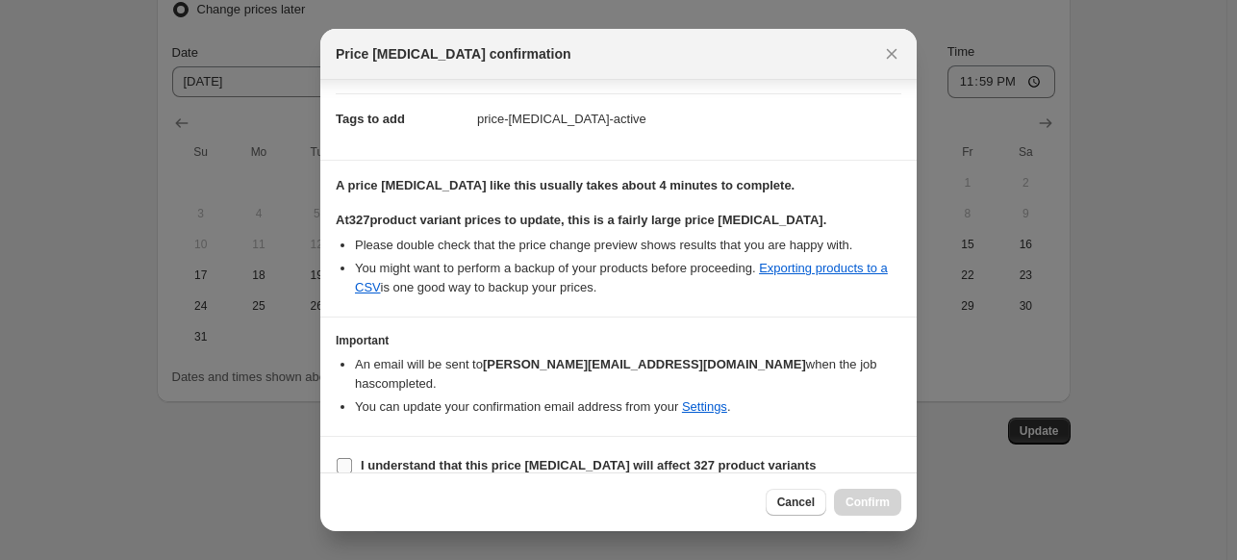
click at [399, 458] on b "I understand that this price change job will affect 327 product variants" at bounding box center [588, 465] width 455 height 14
click at [352, 458] on input "I understand that this price change job will affect 327 product variants" at bounding box center [344, 465] width 15 height 15
checkbox input "true"
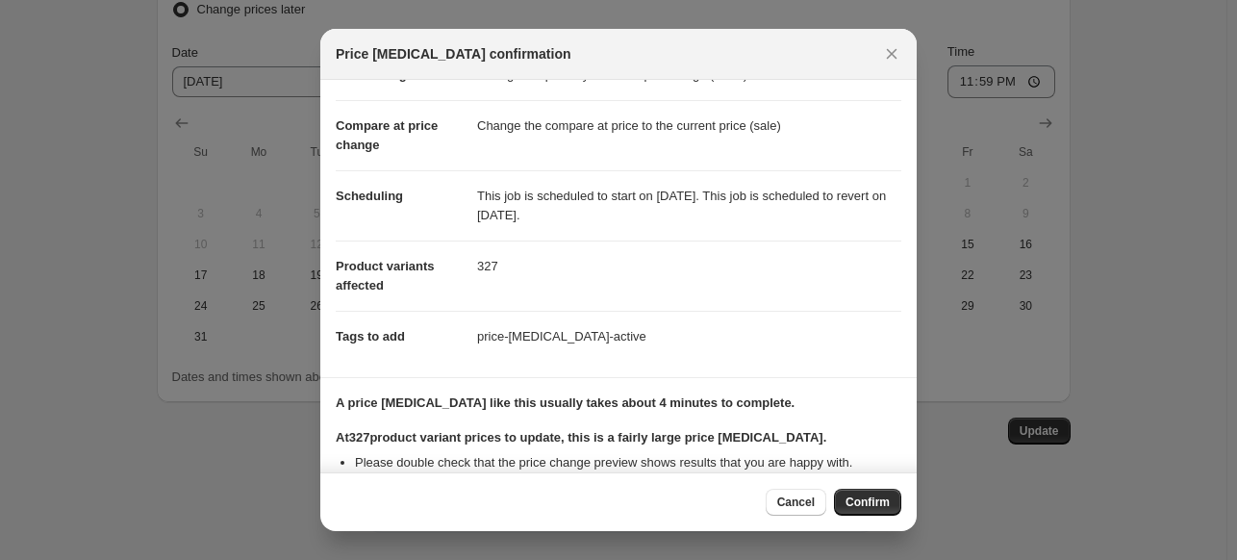
scroll to position [0, 0]
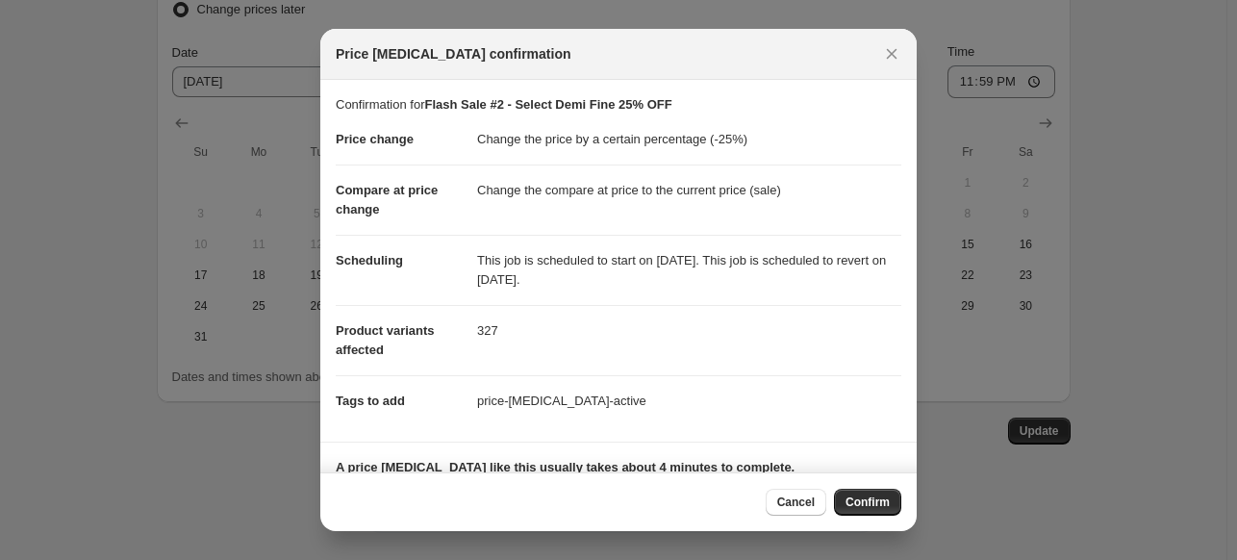
click at [876, 505] on span "Confirm" at bounding box center [868, 502] width 44 height 15
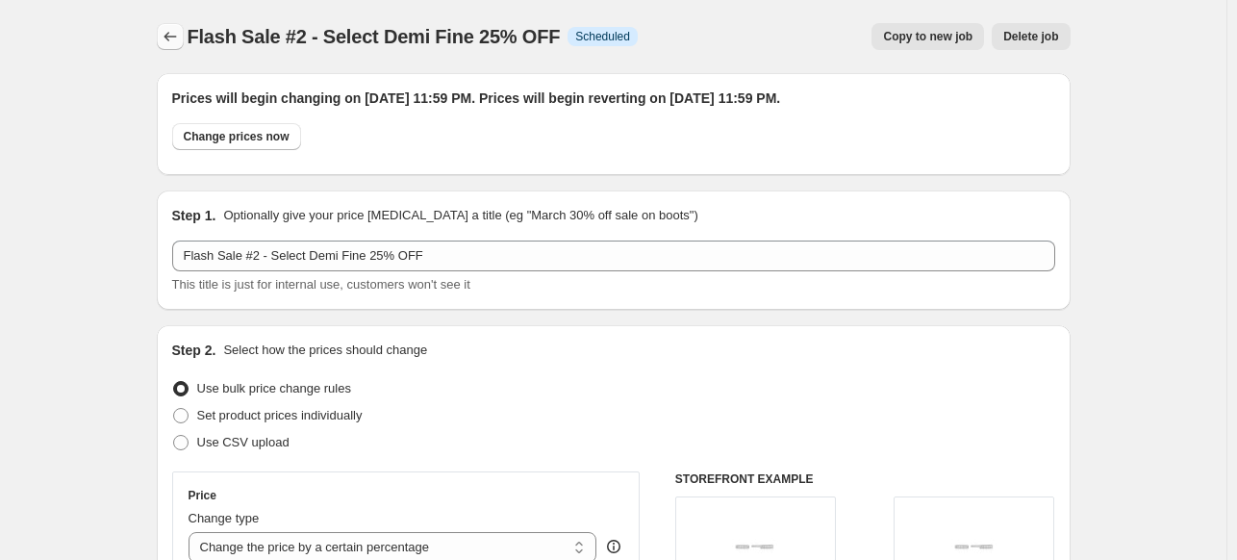
click at [173, 45] on icon "Price change jobs" at bounding box center [170, 36] width 19 height 19
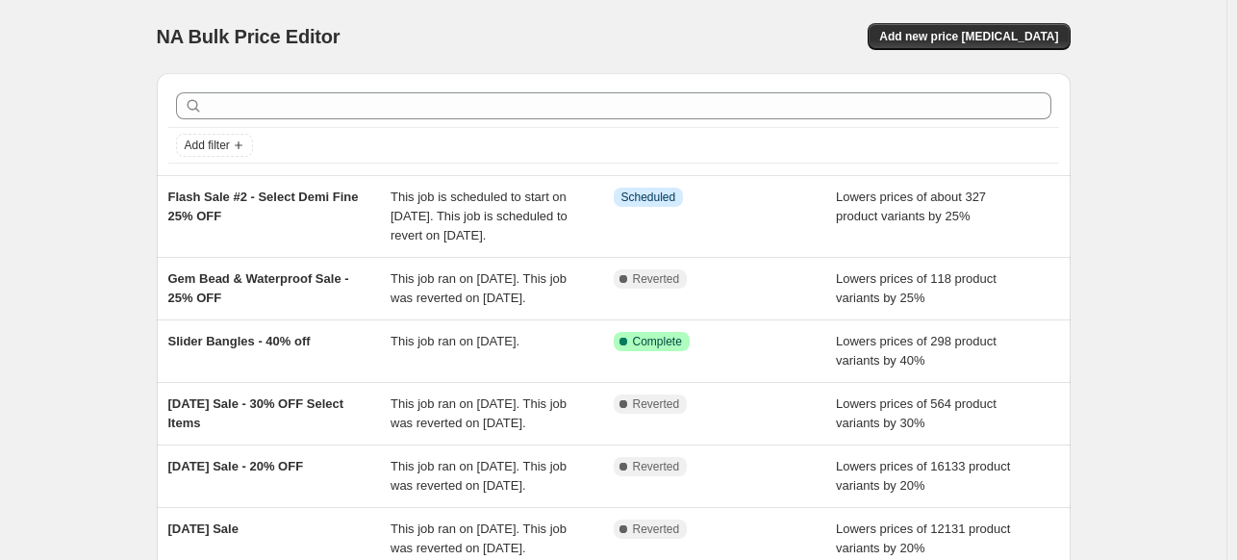
click at [100, 115] on div "NA Bulk Price Editor. This page is ready NA Bulk Price Editor Add new price cha…" at bounding box center [613, 505] width 1227 height 1010
